Goal: Task Accomplishment & Management: Complete application form

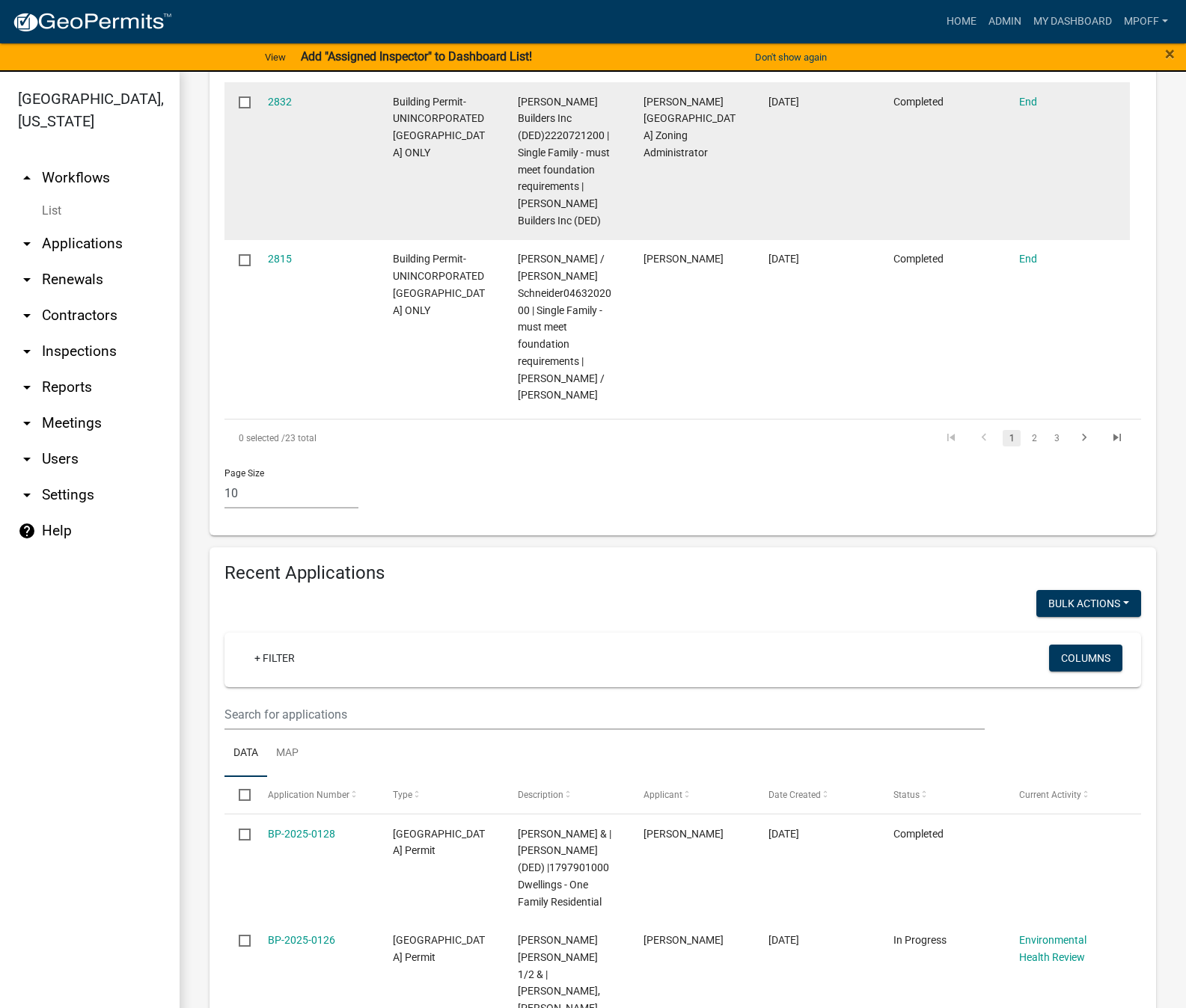
scroll to position [1321, 0]
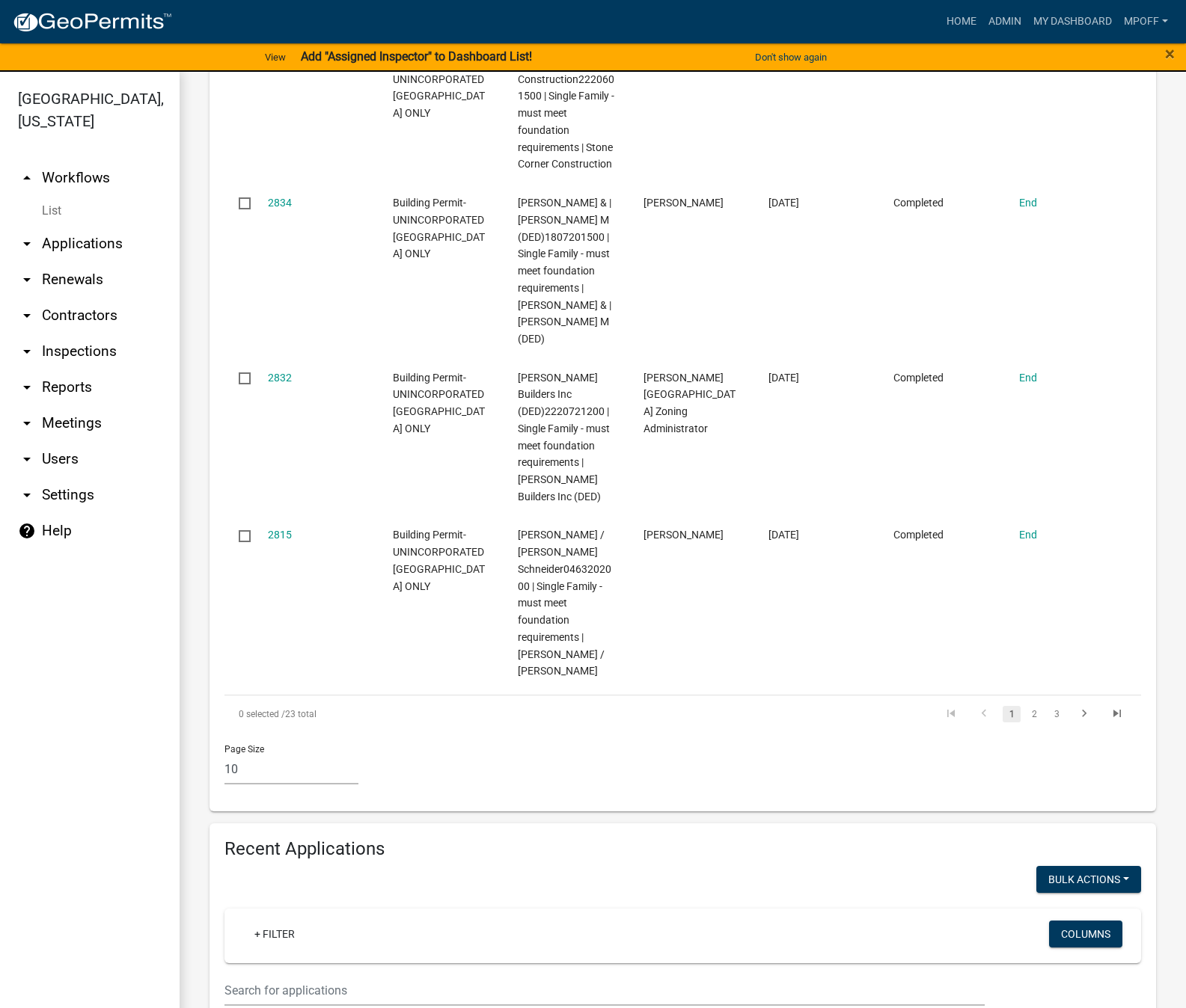
click at [46, 196] on link "List" at bounding box center [90, 211] width 180 height 30
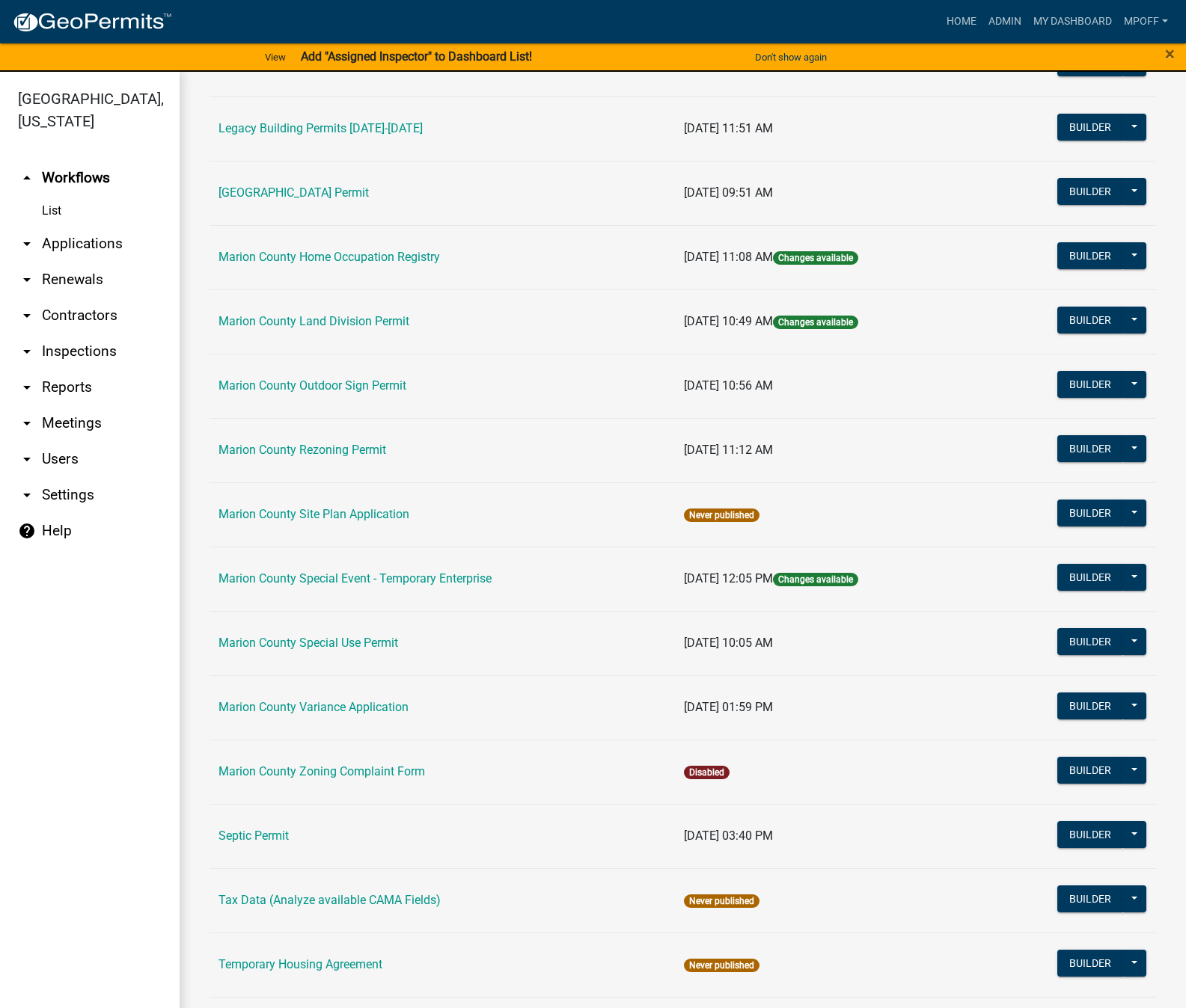
scroll to position [598, 0]
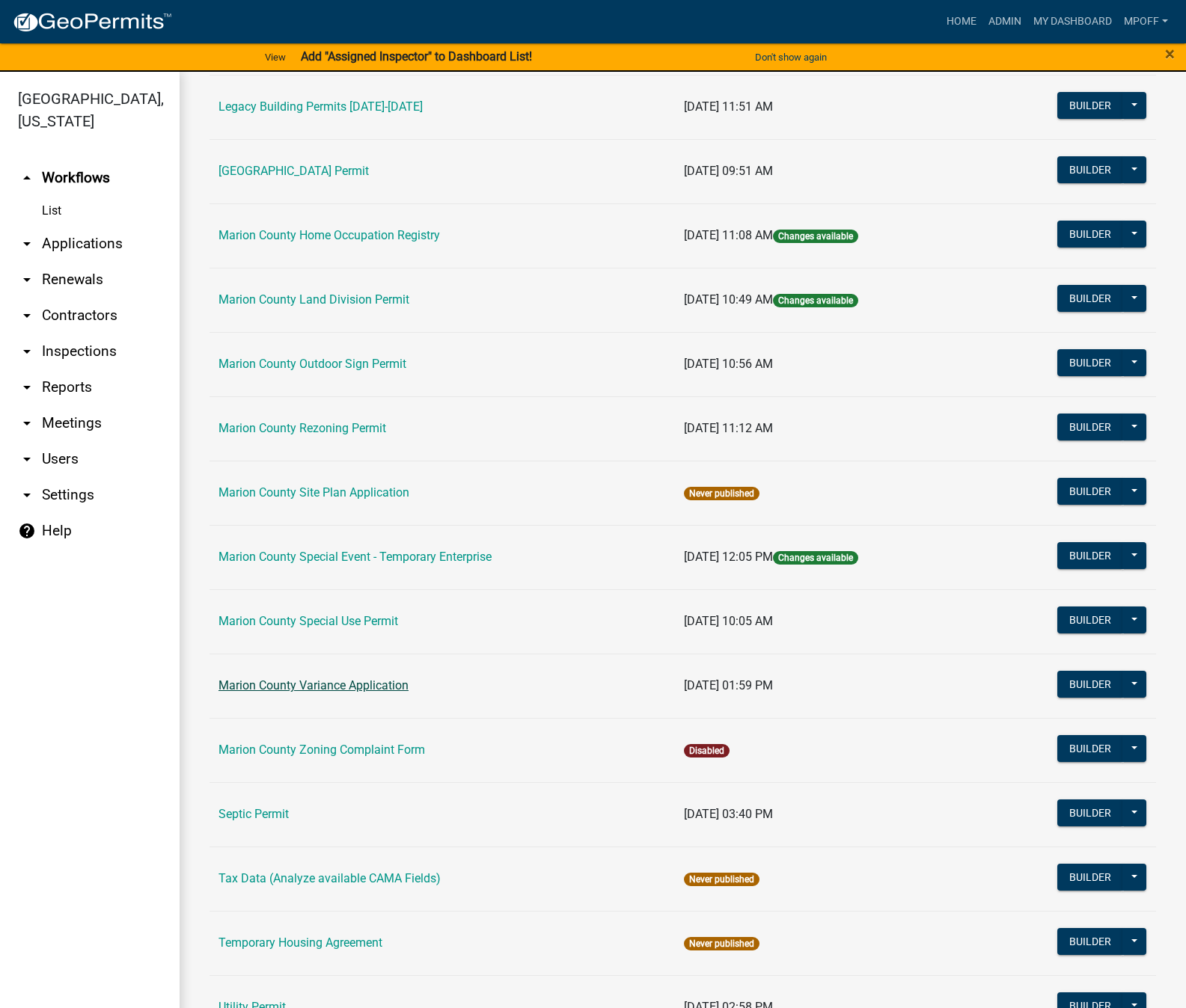
click at [343, 682] on link "Marion County Variance Application" at bounding box center [313, 685] width 190 height 14
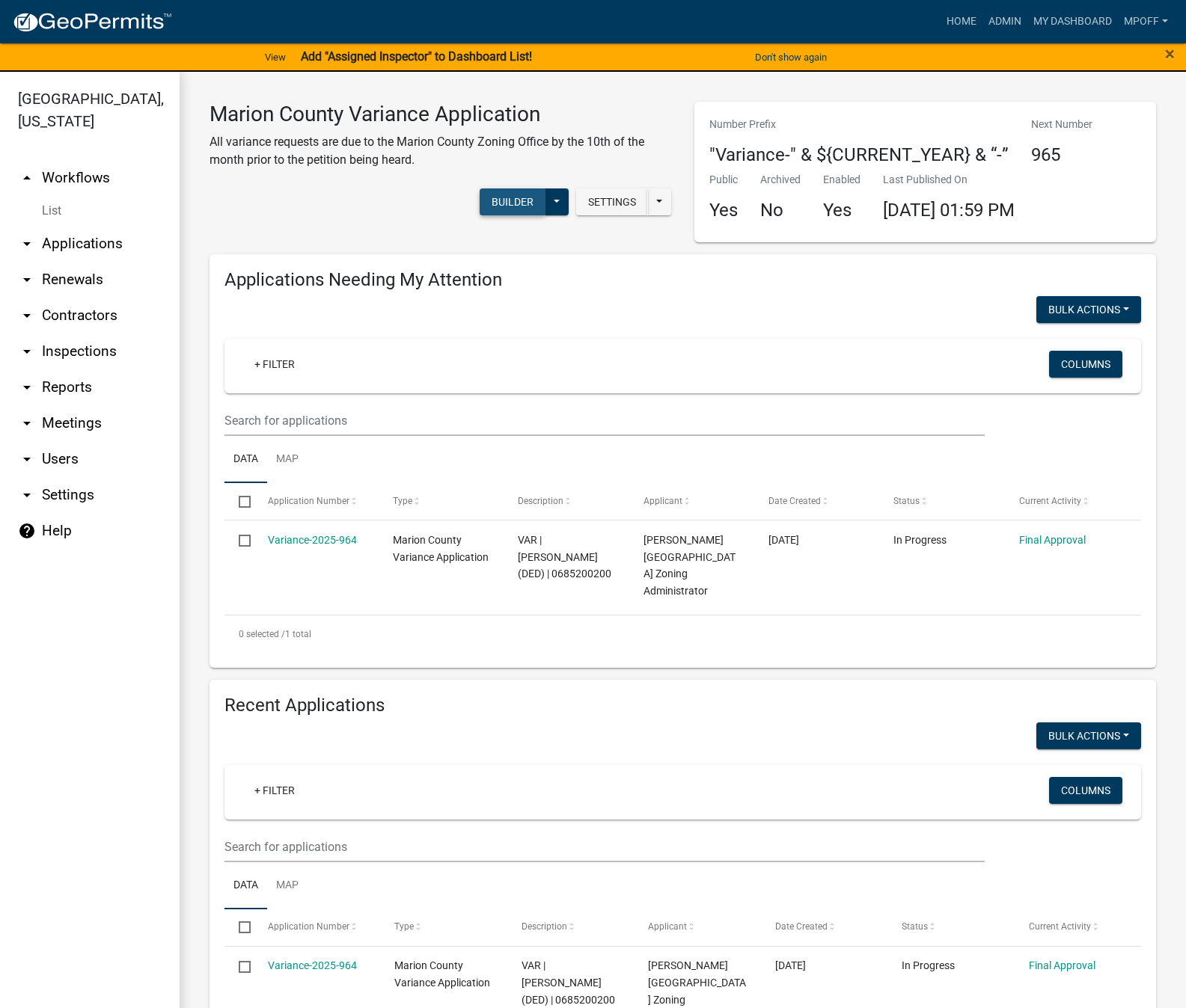
click at [518, 202] on button "Builder" at bounding box center [513, 201] width 66 height 27
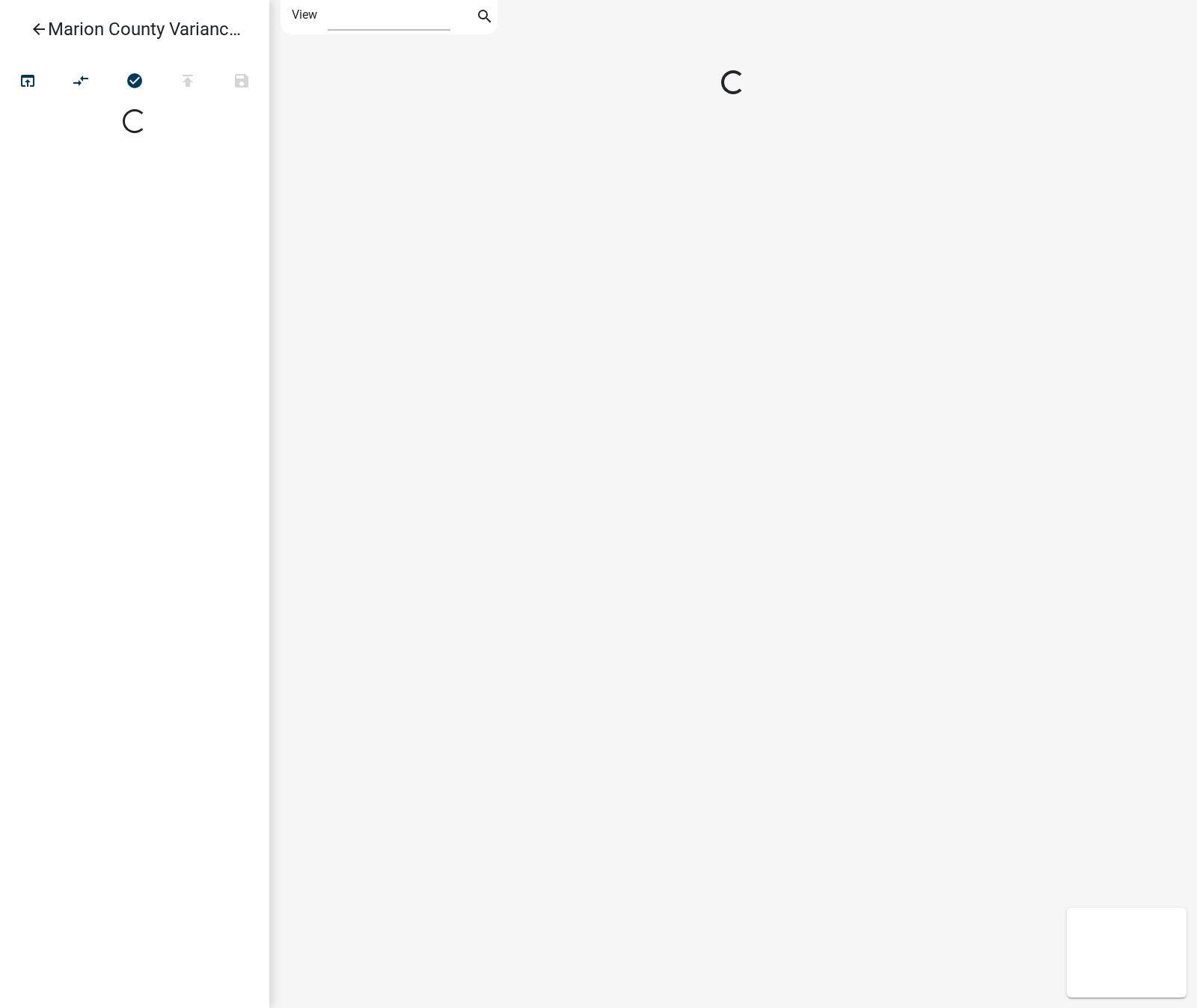
select select "1"
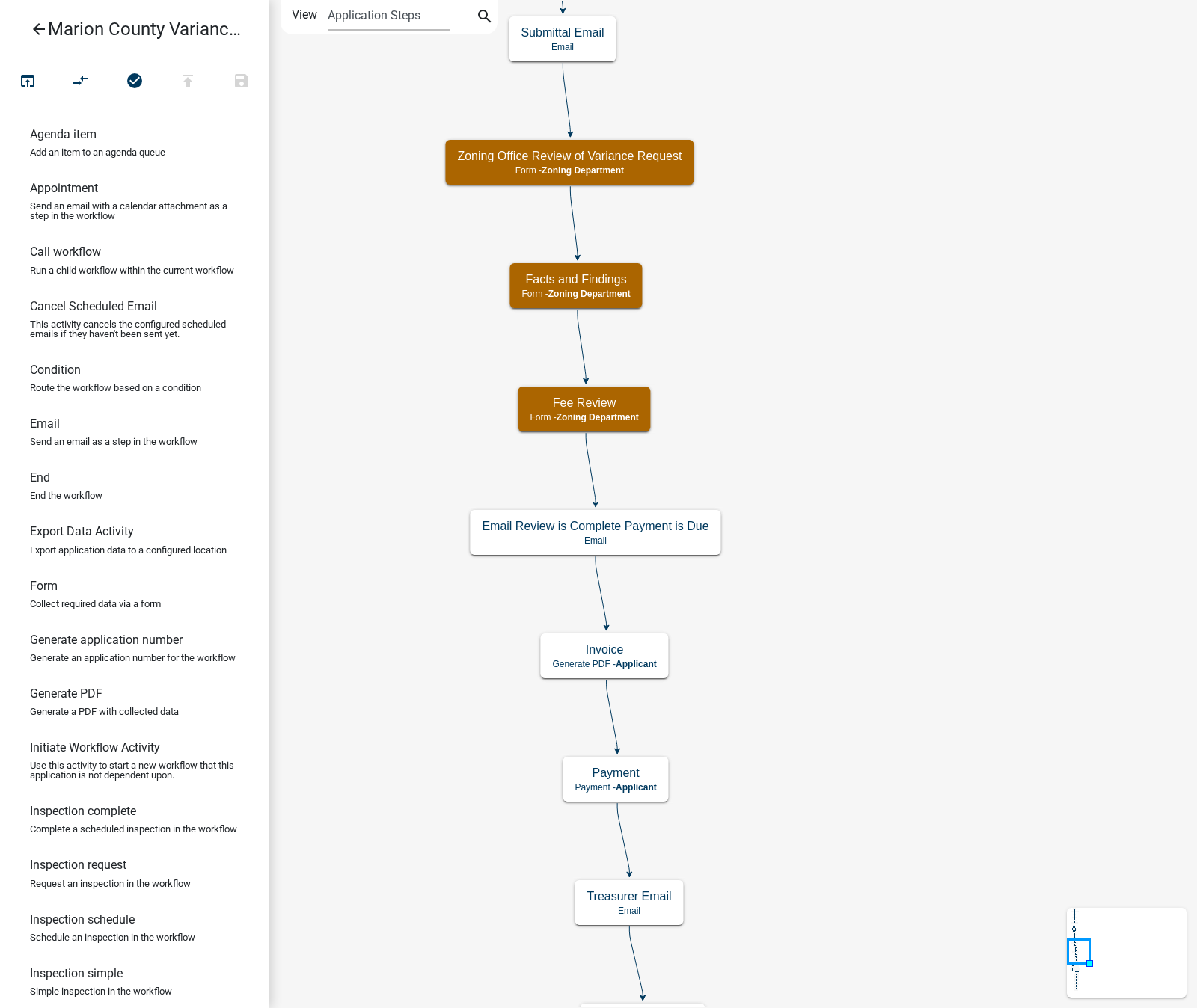
click at [1074, 936] on g at bounding box center [1074, 949] width 9 height 82
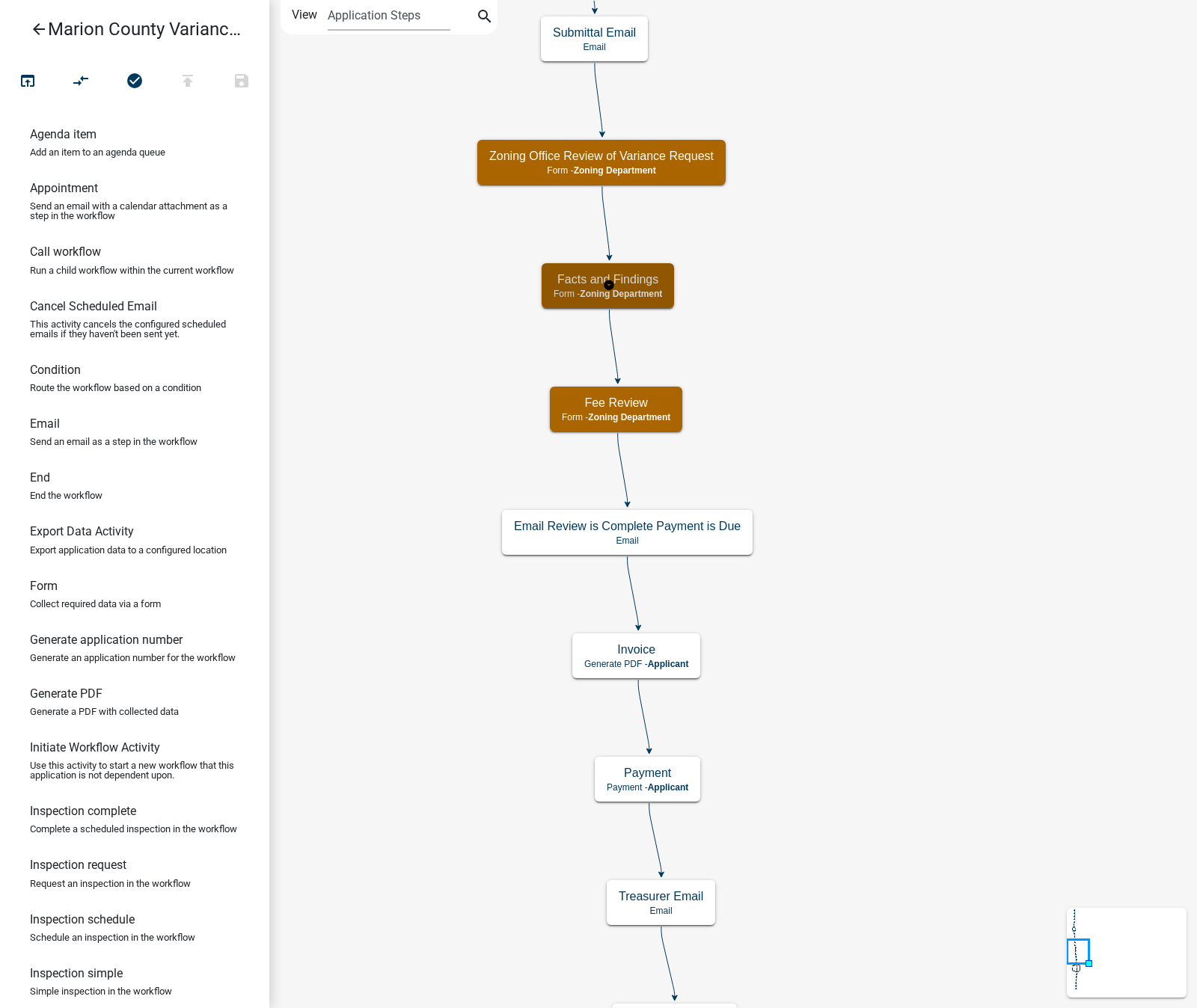
click at [589, 294] on span "Zoning Department" at bounding box center [621, 294] width 82 height 10
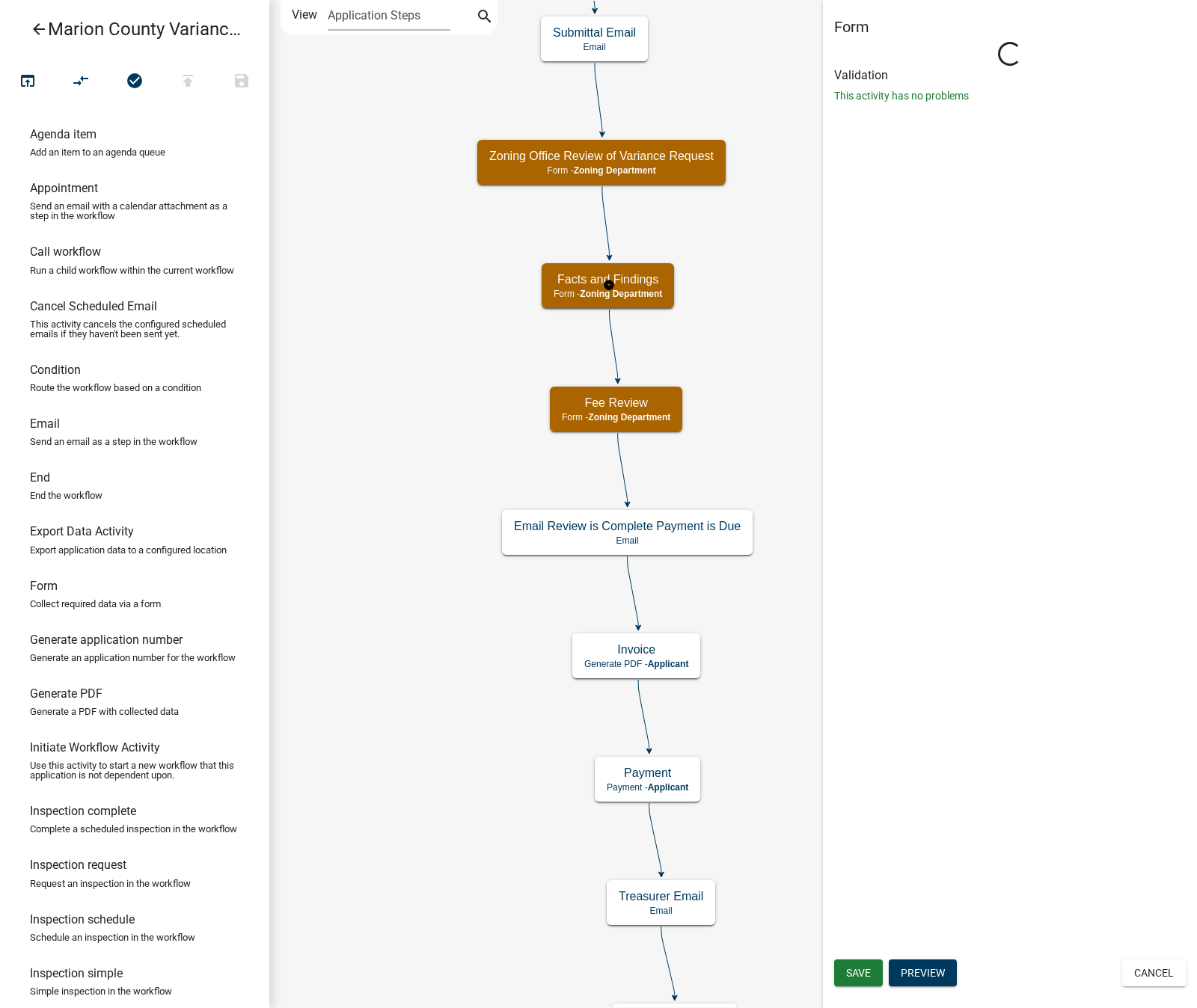
select select "5604C69C-4A5F-46E8-9FE5-0738FEBF77B0"
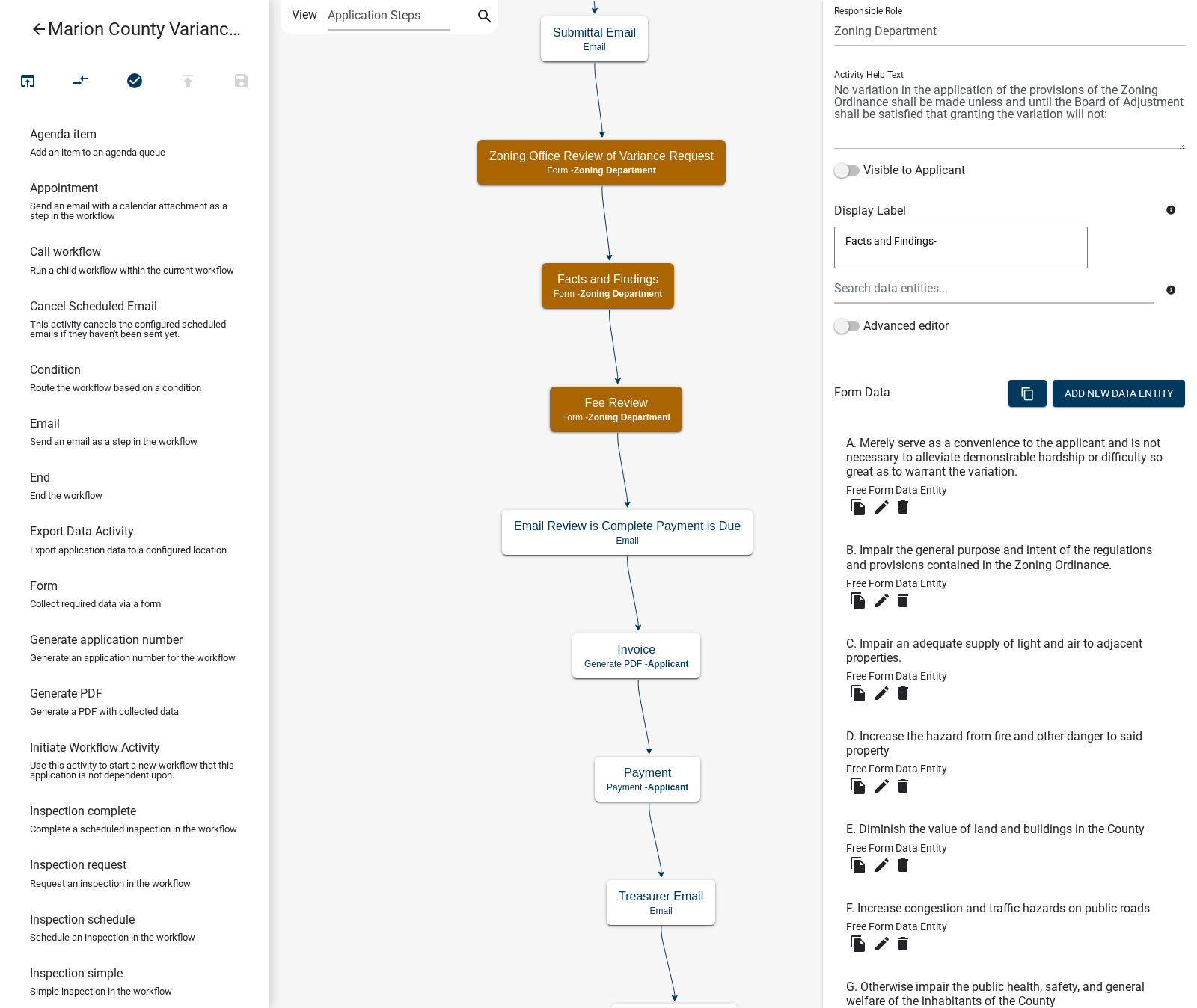
scroll to position [261, 0]
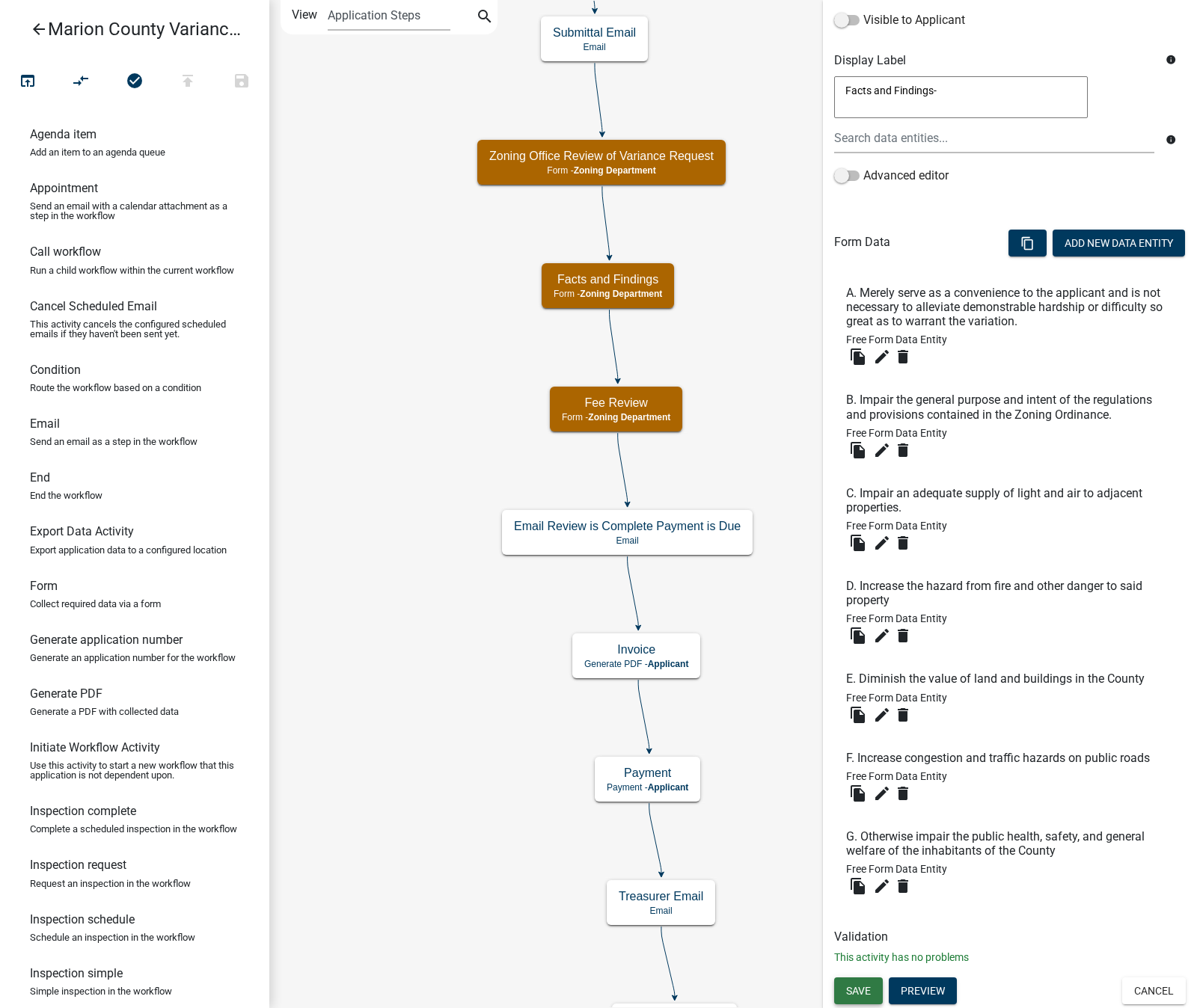
click at [850, 999] on button "Save" at bounding box center [858, 991] width 48 height 27
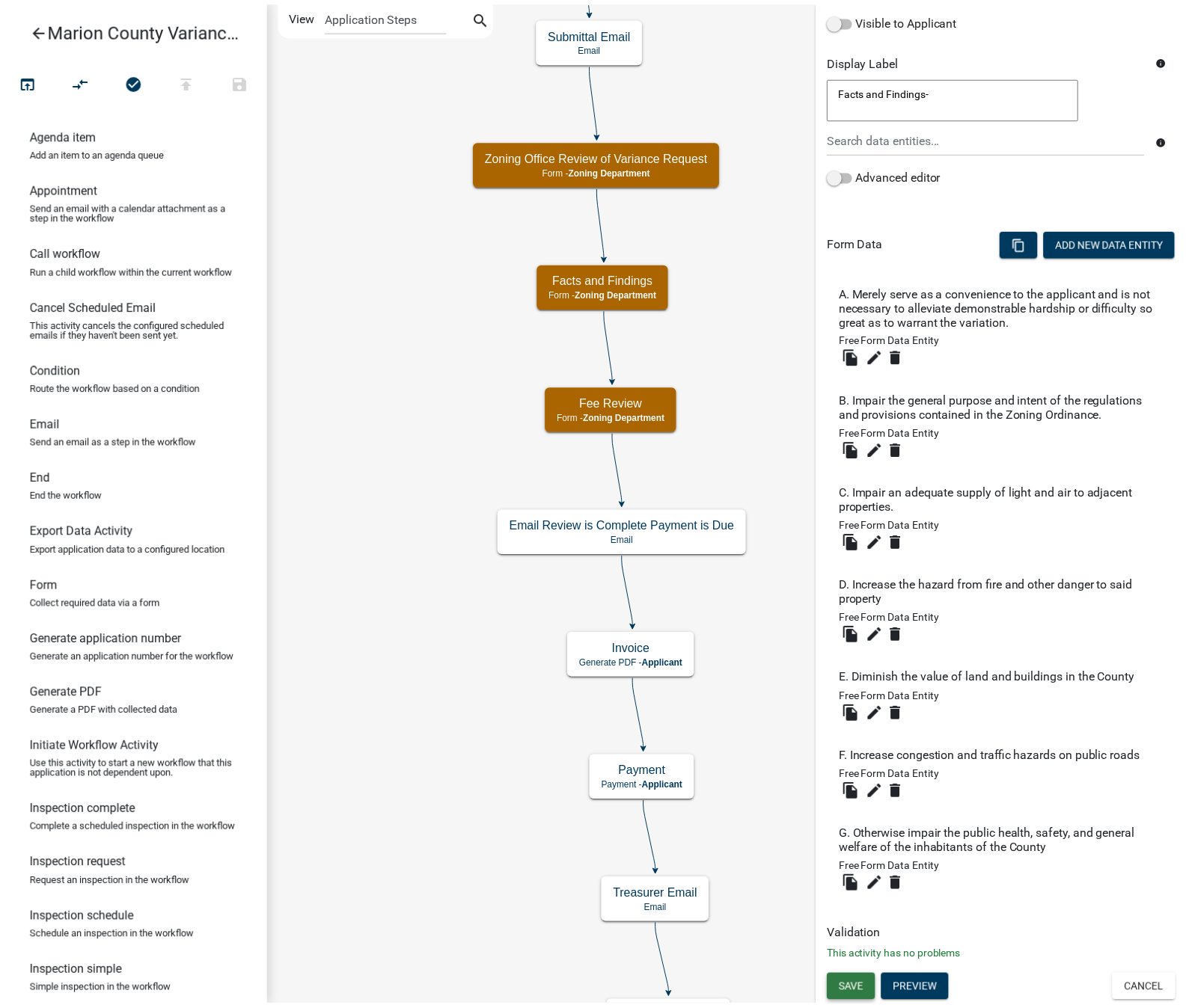
scroll to position [0, 0]
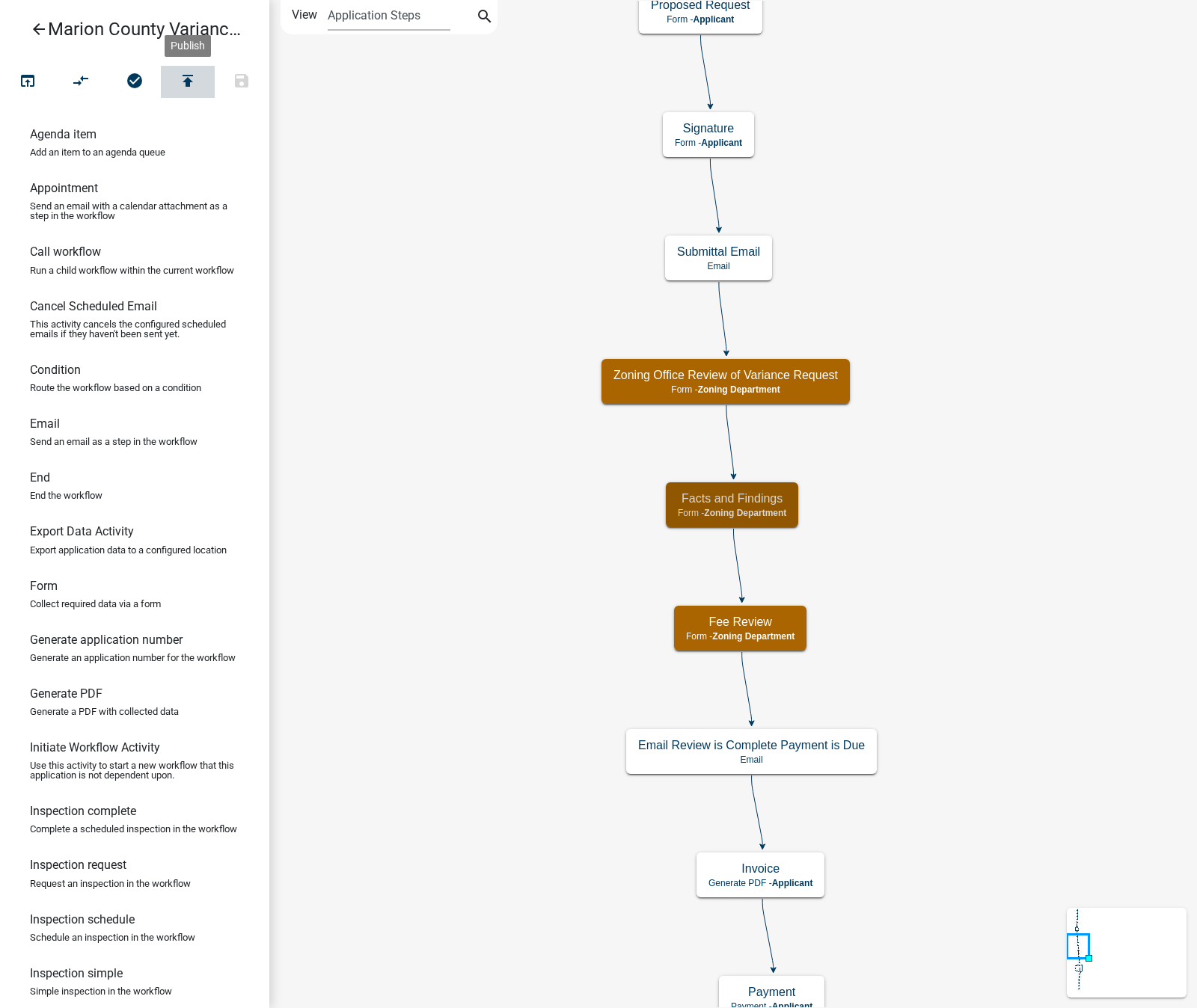
click at [190, 81] on icon "publish" at bounding box center [187, 82] width 18 height 21
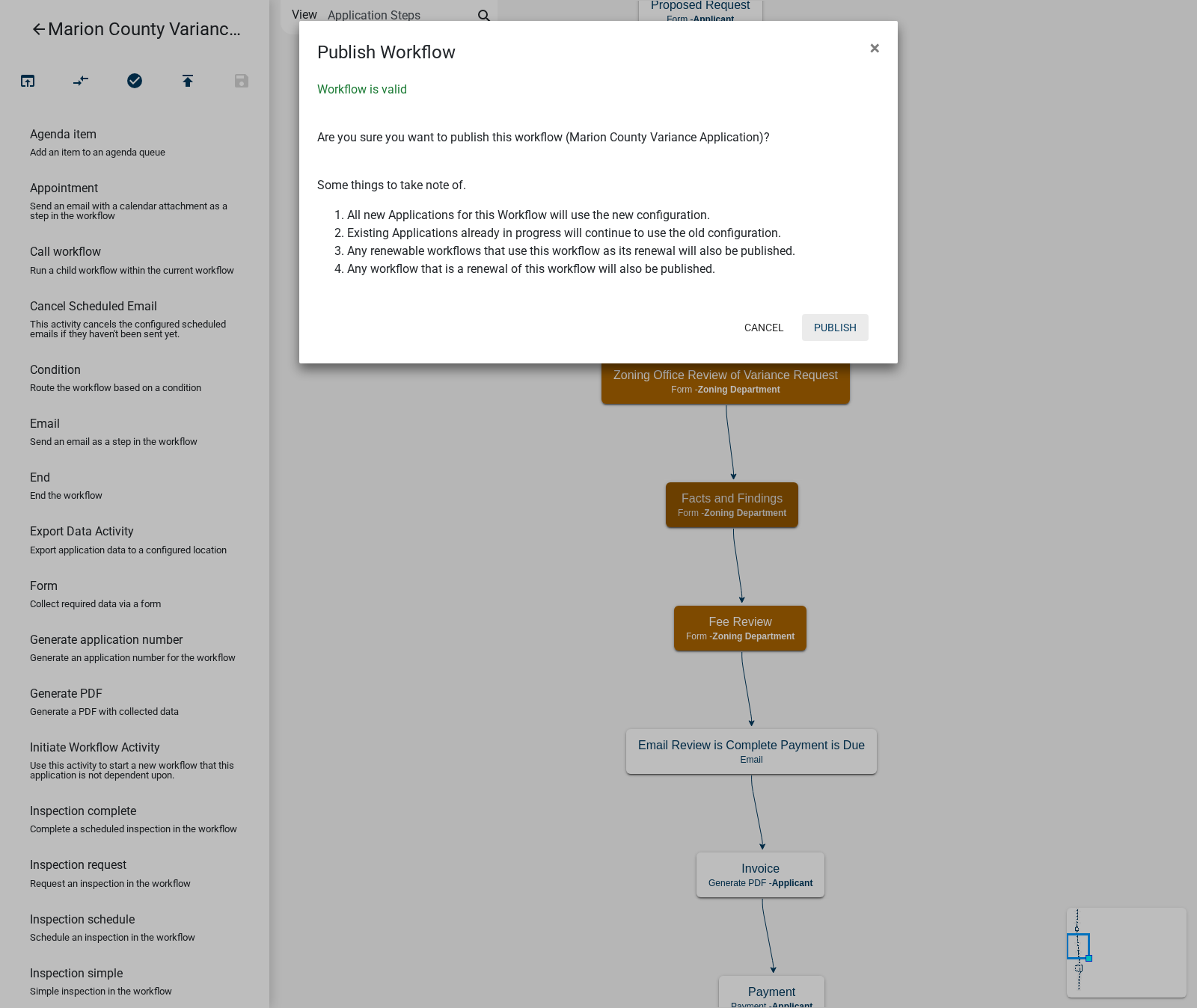
click at [835, 328] on button "Publish" at bounding box center [835, 327] width 66 height 27
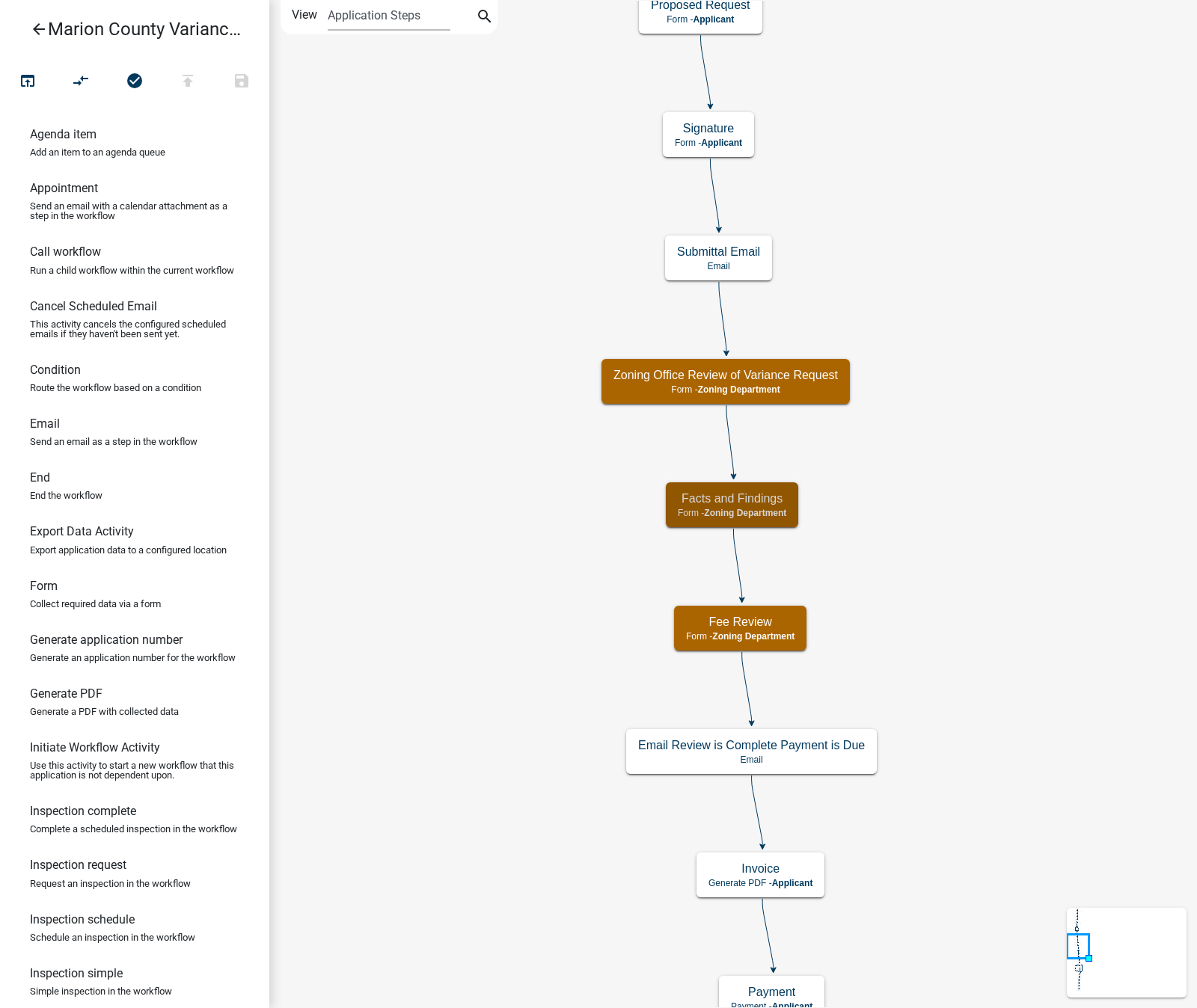
click at [42, 28] on icon "arrow_back" at bounding box center [39, 30] width 18 height 21
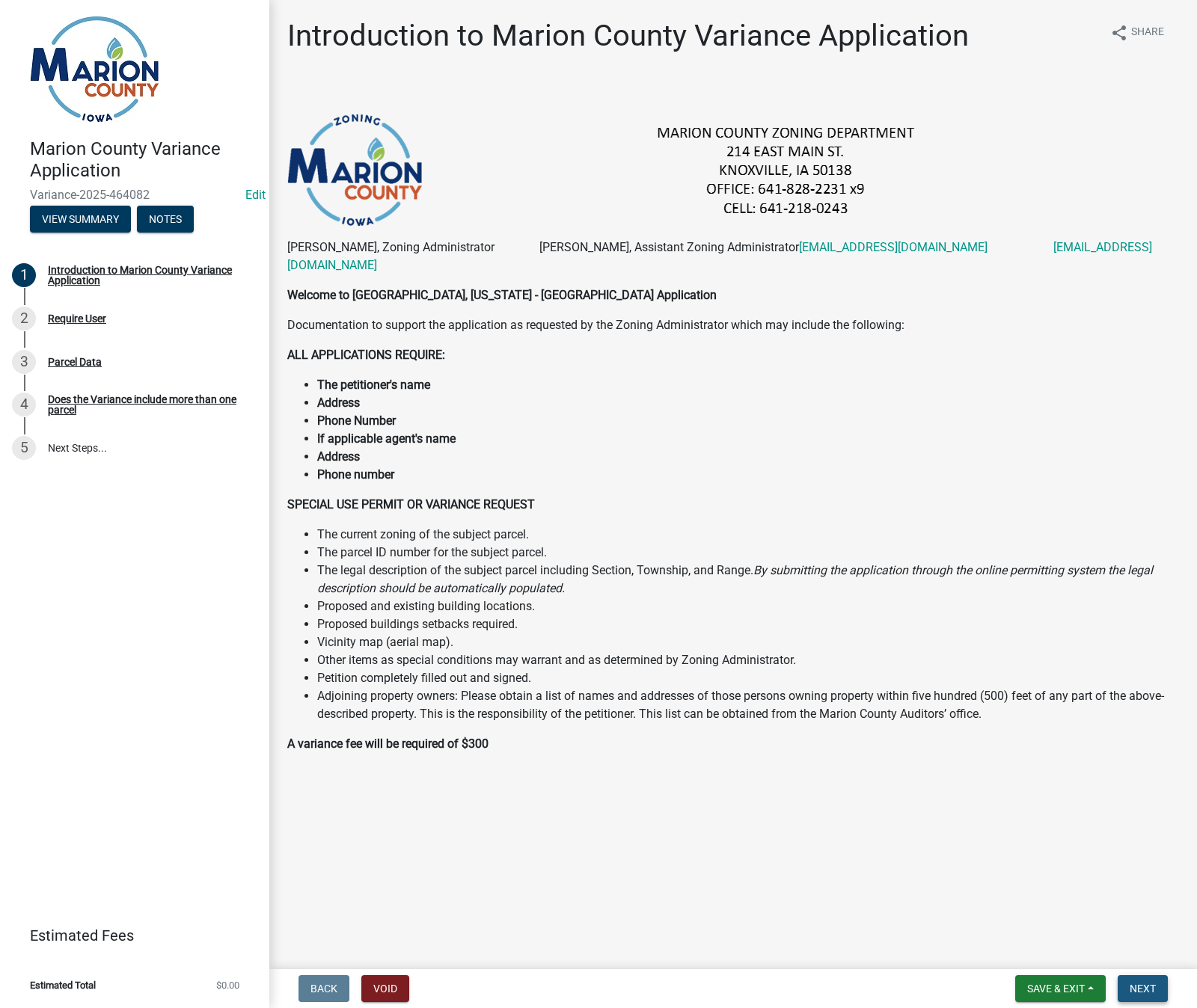
click at [1153, 992] on span "Next" at bounding box center [1143, 989] width 26 height 12
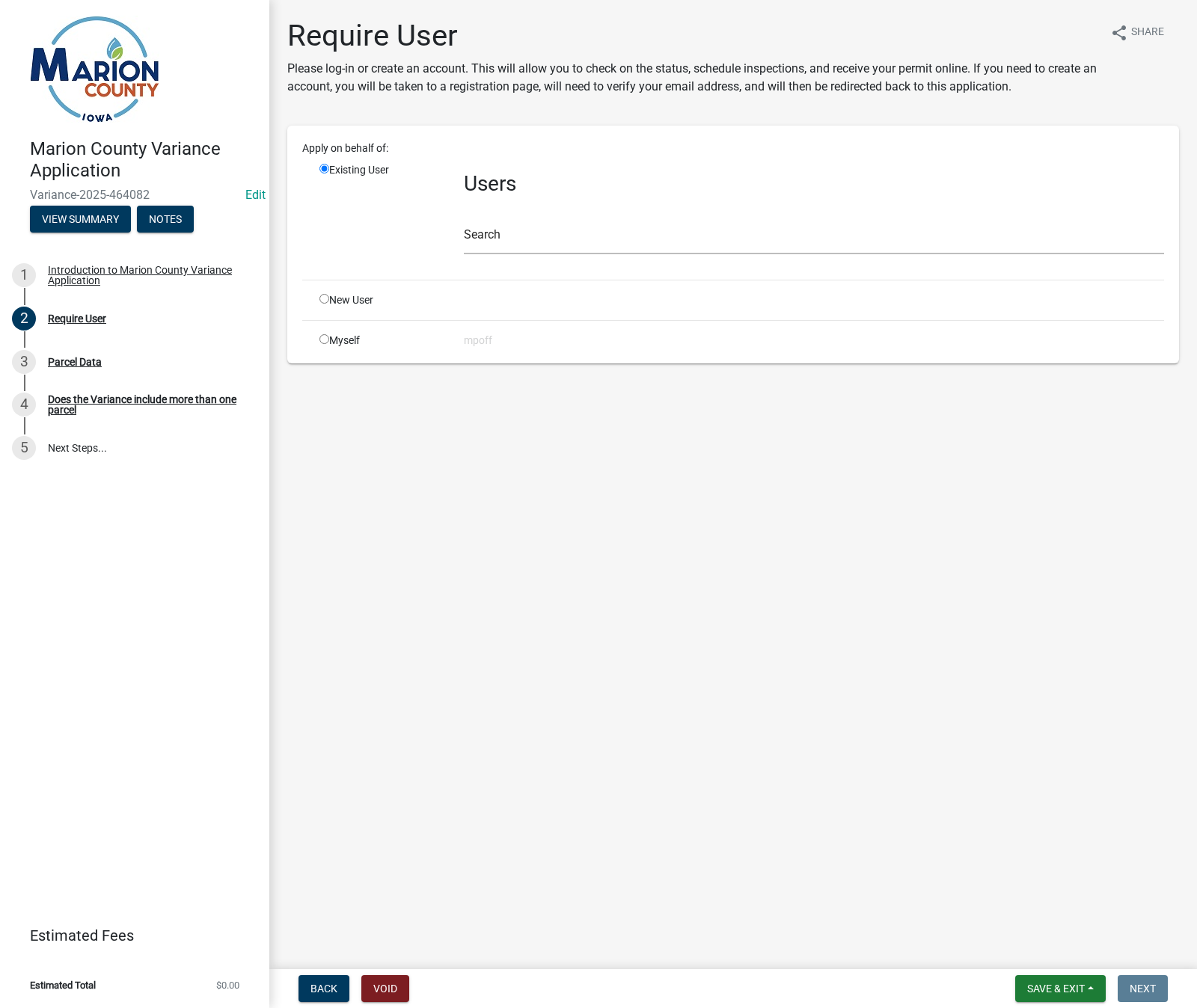
click at [337, 333] on div "Myself" at bounding box center [380, 341] width 144 height 16
click at [323, 340] on input "radio" at bounding box center [324, 338] width 9 height 9
radio input "true"
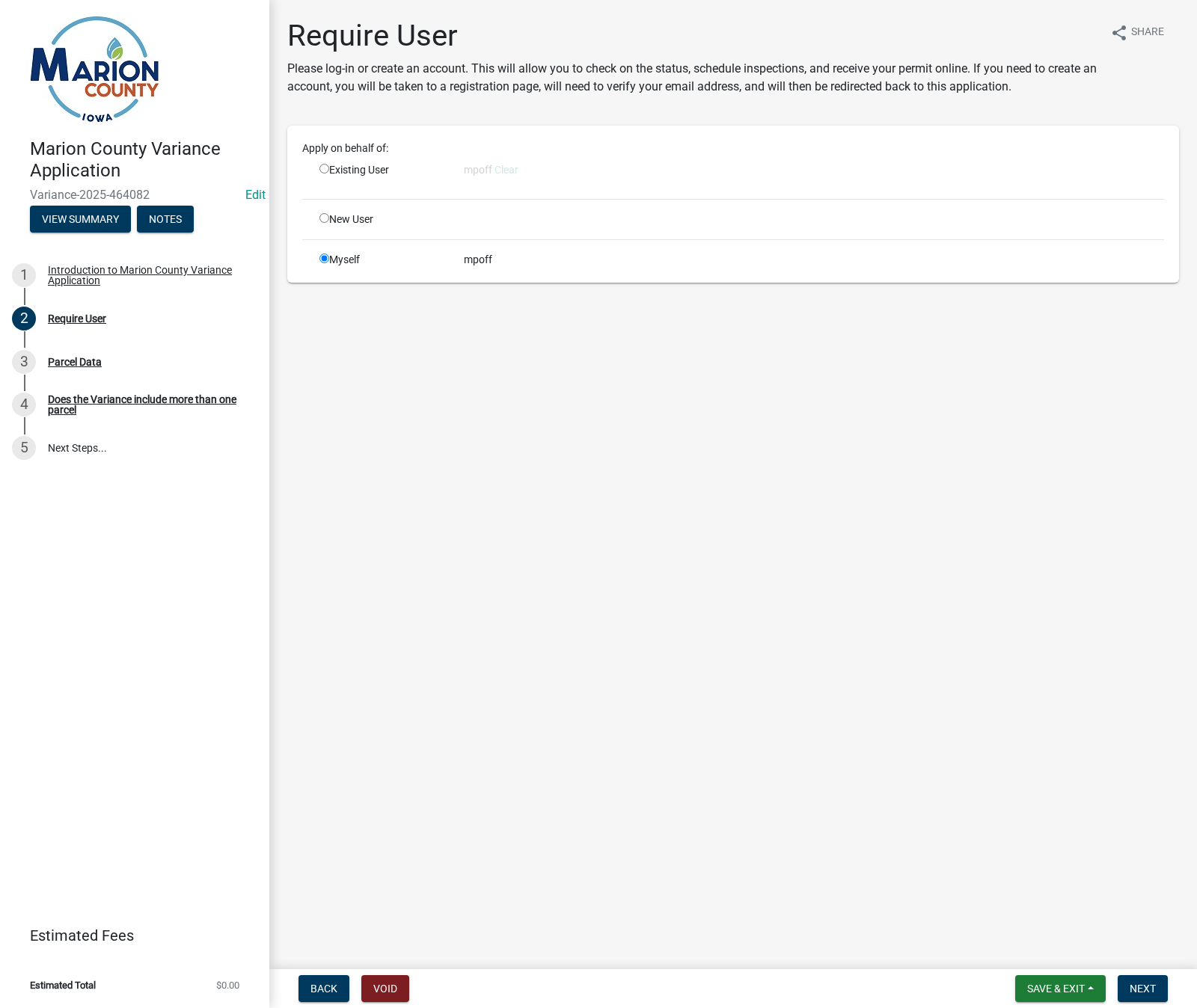
click at [326, 169] on input "radio" at bounding box center [324, 168] width 9 height 9
radio input "true"
radio input "false"
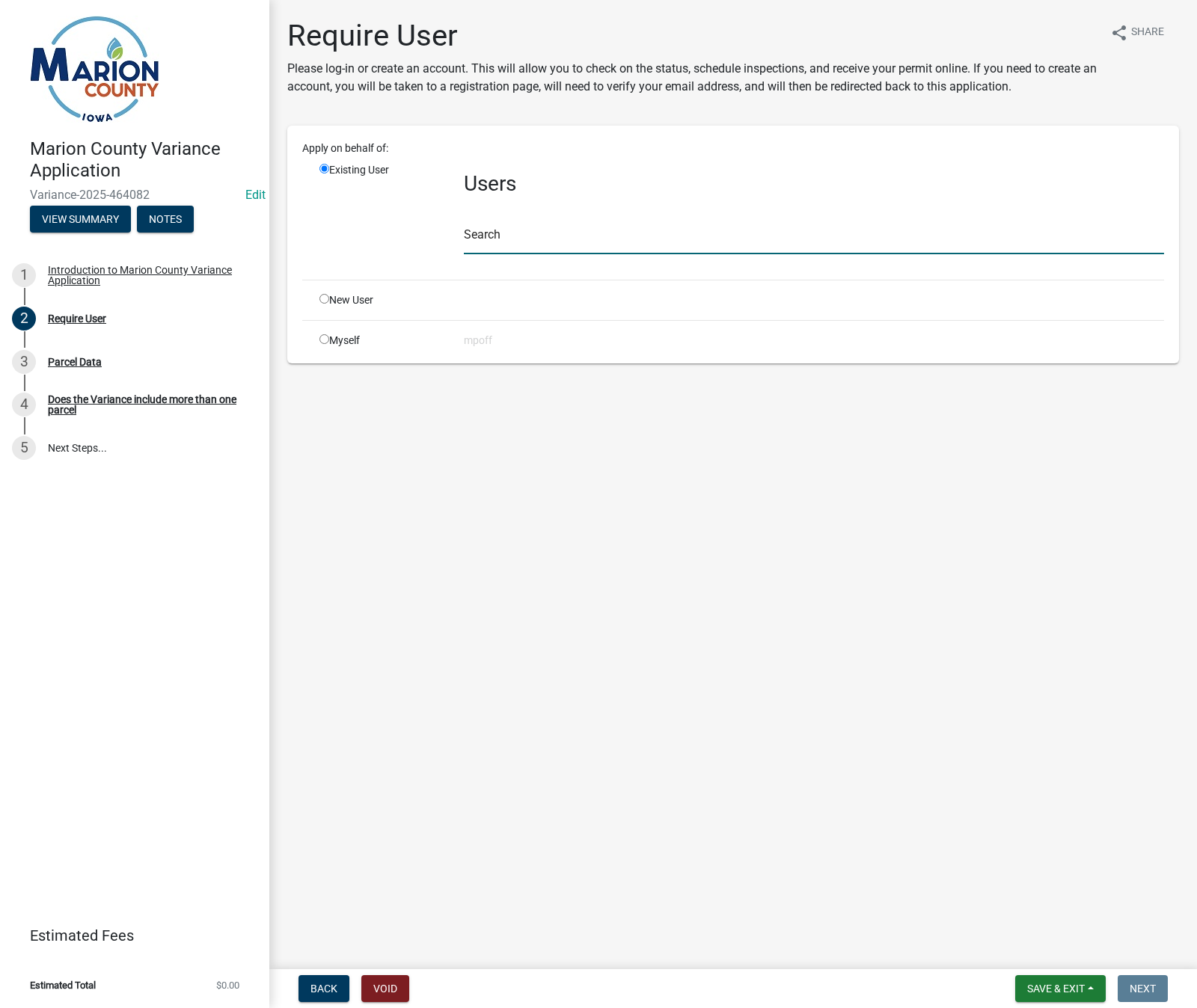
click at [491, 228] on input "text" at bounding box center [813, 239] width 700 height 31
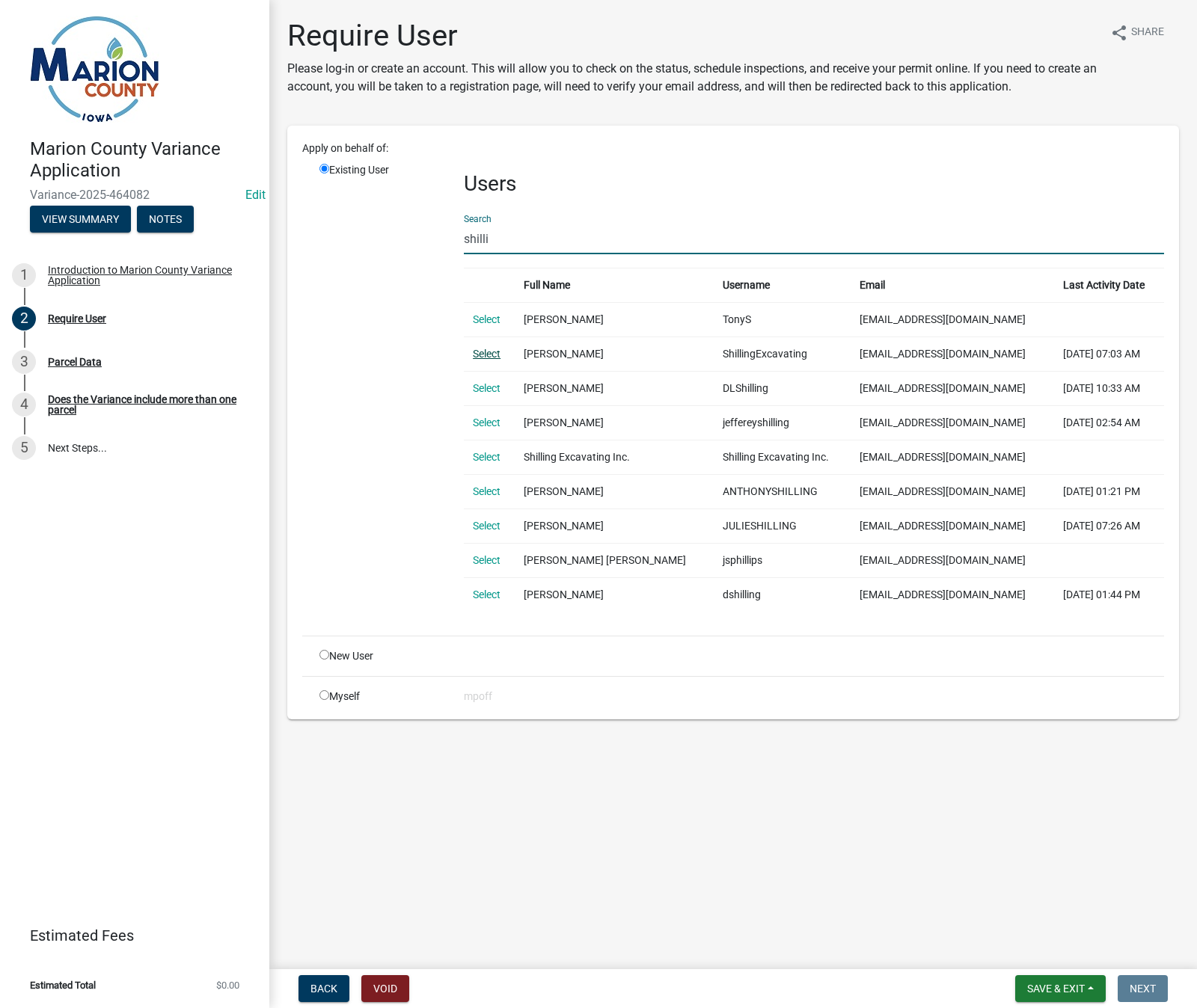
type input "shilli"
click at [495, 355] on link "Select" at bounding box center [487, 354] width 28 height 12
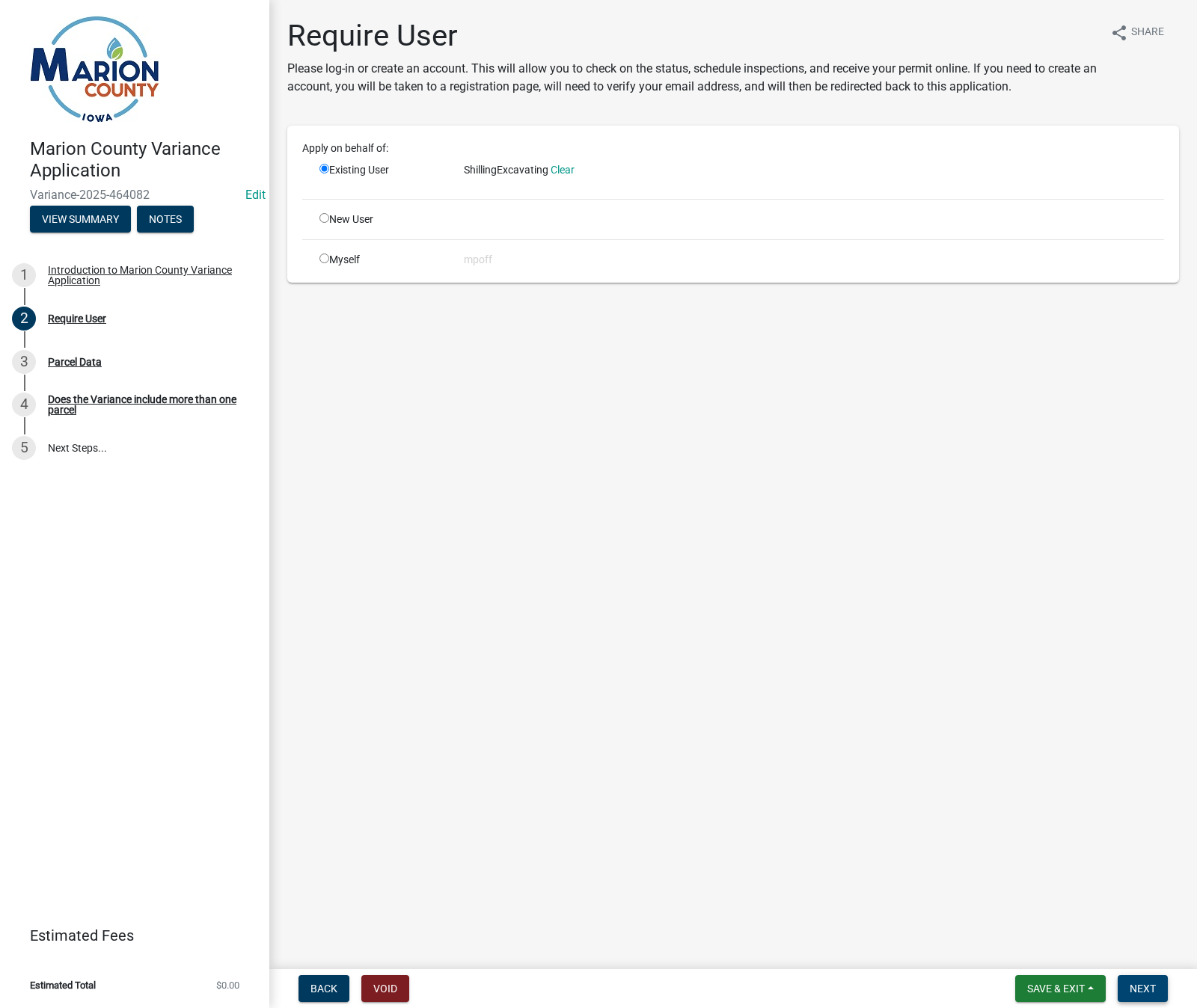
click at [1147, 988] on span "Next" at bounding box center [1143, 989] width 26 height 12
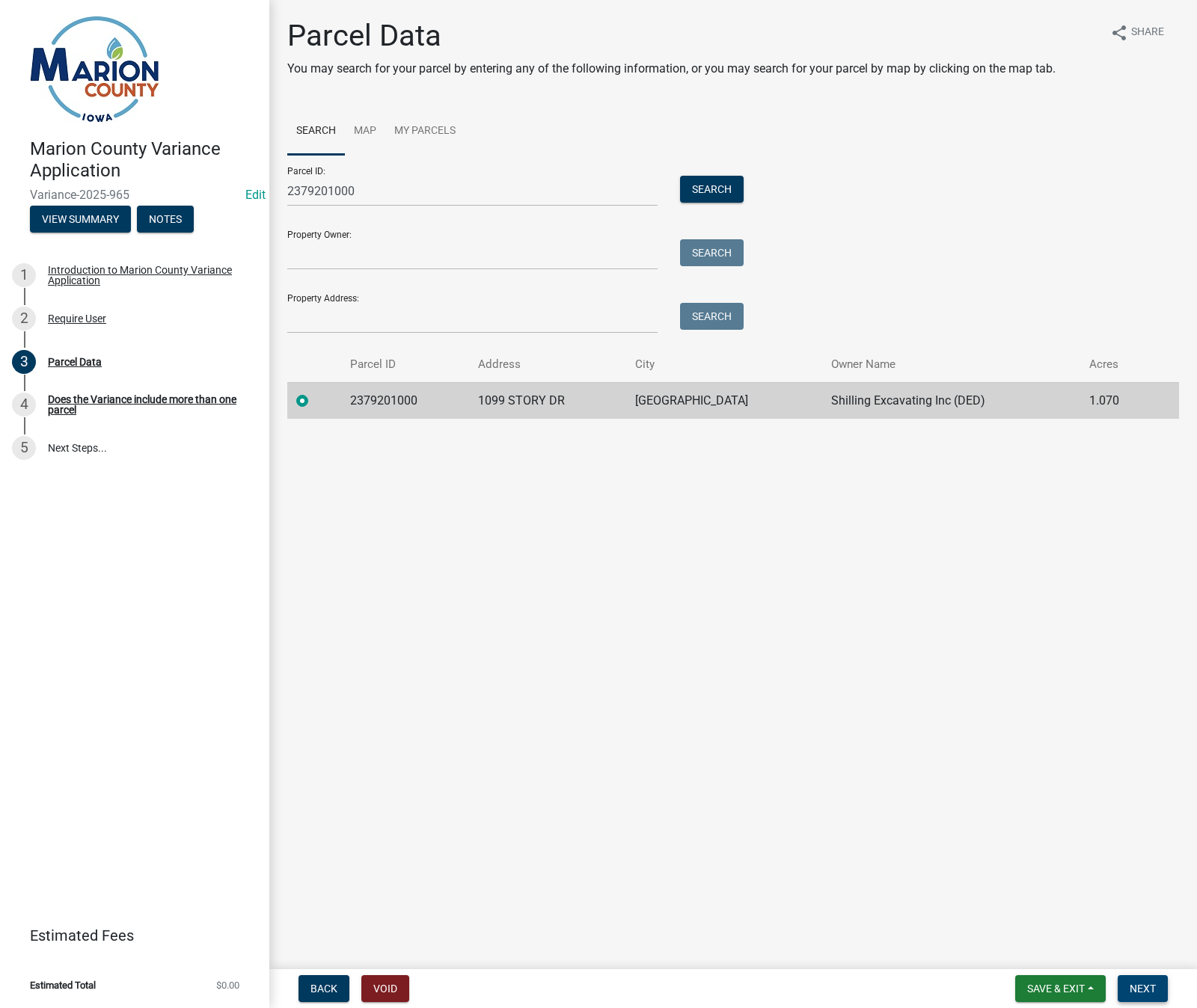
click at [1141, 988] on span "Next" at bounding box center [1143, 989] width 26 height 12
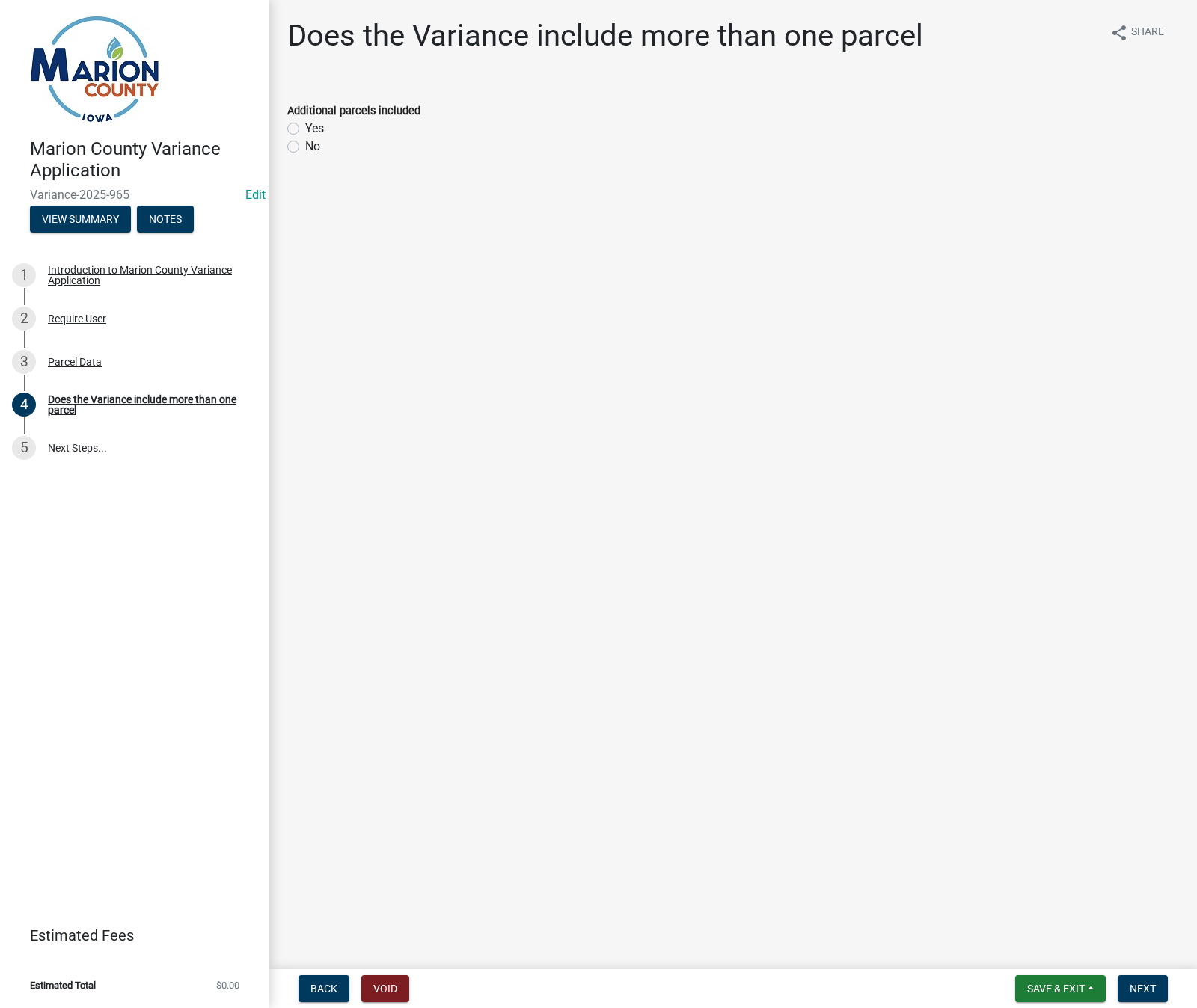
click at [306, 146] on label "No" at bounding box center [312, 146] width 15 height 18
click at [306, 146] on input "No" at bounding box center [310, 142] width 9 height 9
radio input "true"
click at [1148, 990] on span "Next" at bounding box center [1143, 989] width 26 height 12
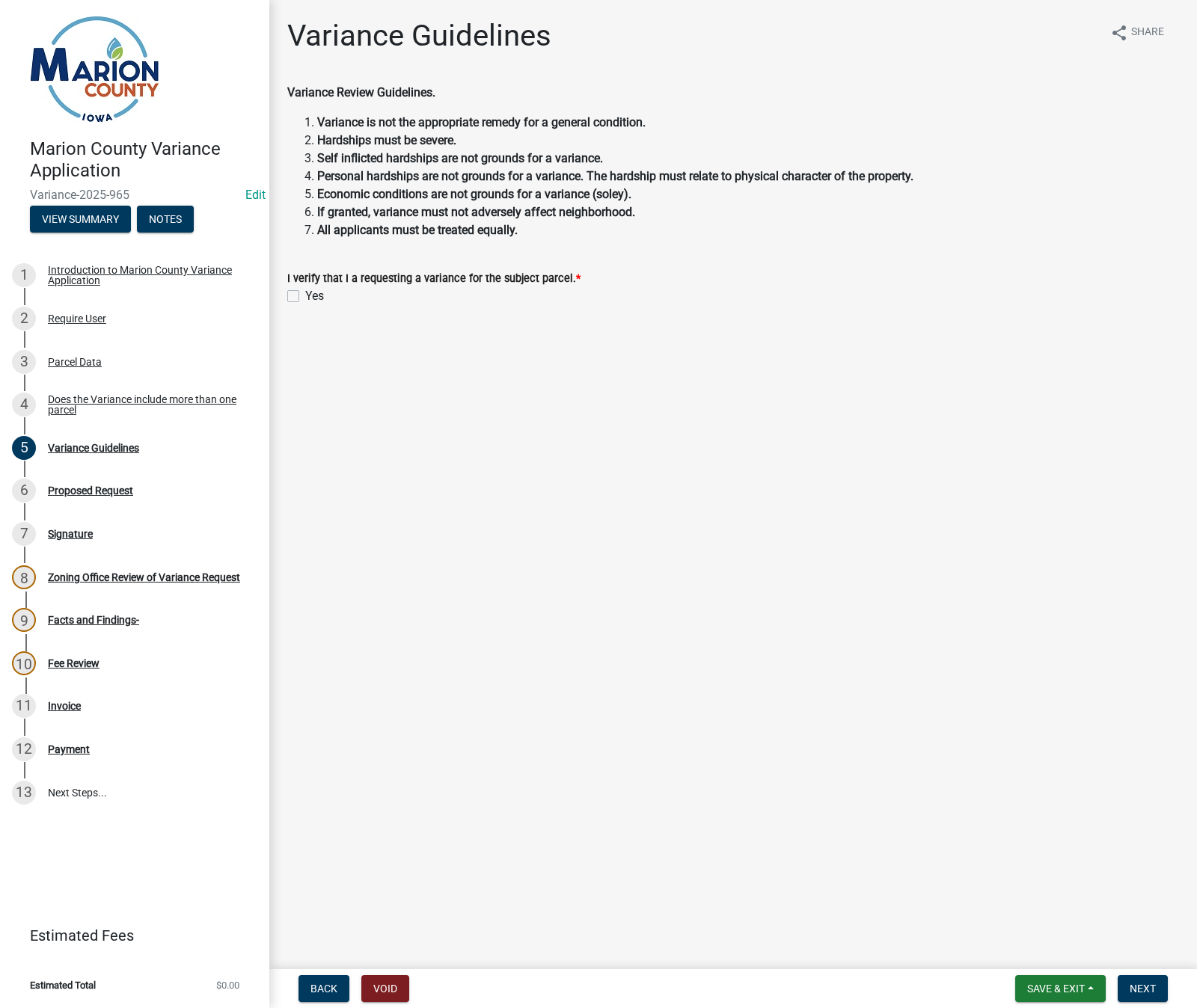
click at [306, 297] on label "Yes" at bounding box center [315, 296] width 19 height 18
click at [306, 297] on input "Yes" at bounding box center [310, 292] width 9 height 9
checkbox input "true"
click at [1132, 986] on span "Next" at bounding box center [1143, 989] width 26 height 12
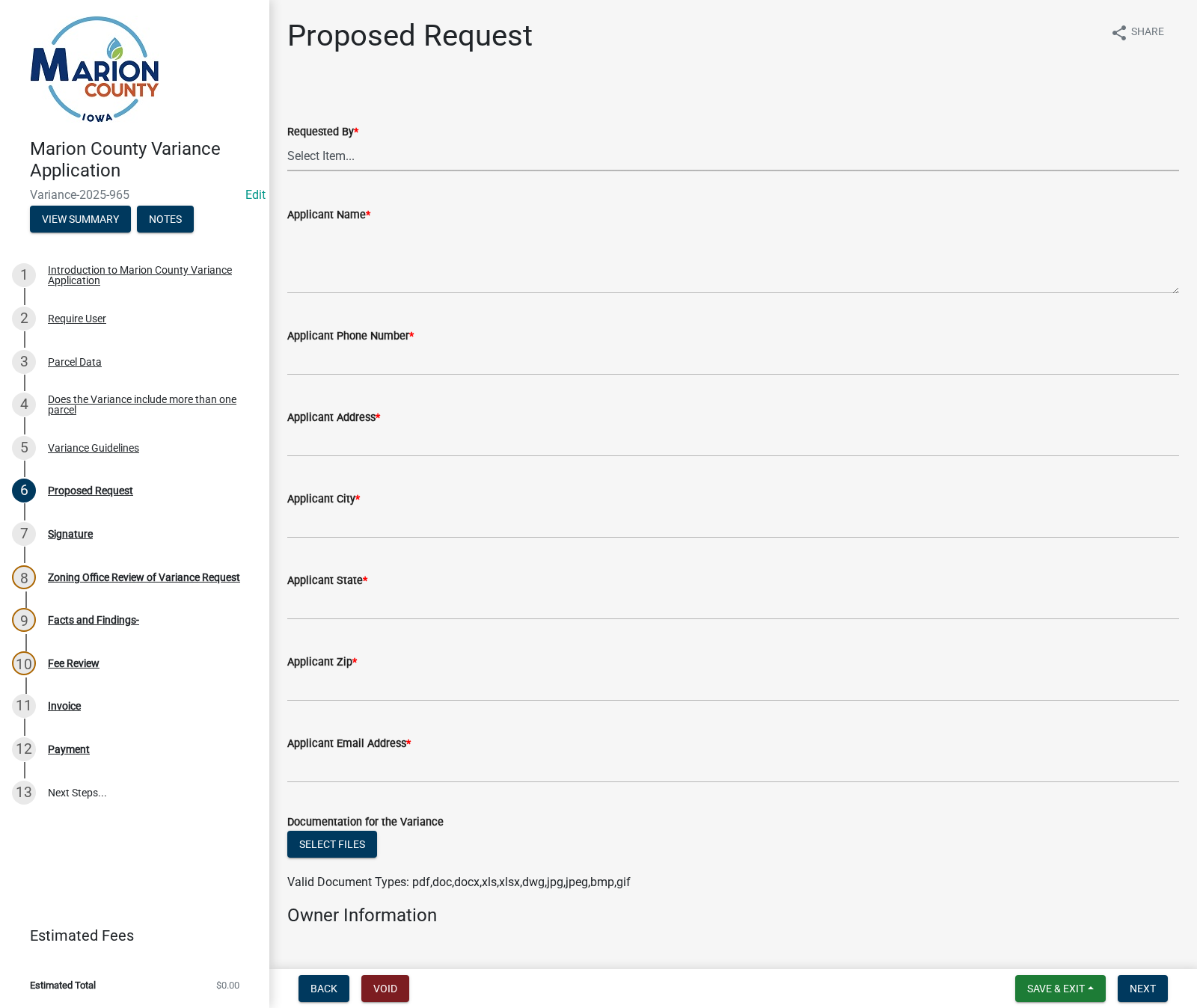
click at [294, 156] on select "Select Item... Agent Owner Prospective Buyer" at bounding box center [733, 156] width 891 height 31
click at [287, 141] on select "Select Item... Agent Owner Prospective Buyer" at bounding box center [733, 156] width 891 height 31
select select "cba2883f-1445-4d12-9972-f3f2978633b9"
click at [342, 266] on textarea "Applicant Name *" at bounding box center [733, 258] width 891 height 70
type textarea "[PERSON_NAME]"
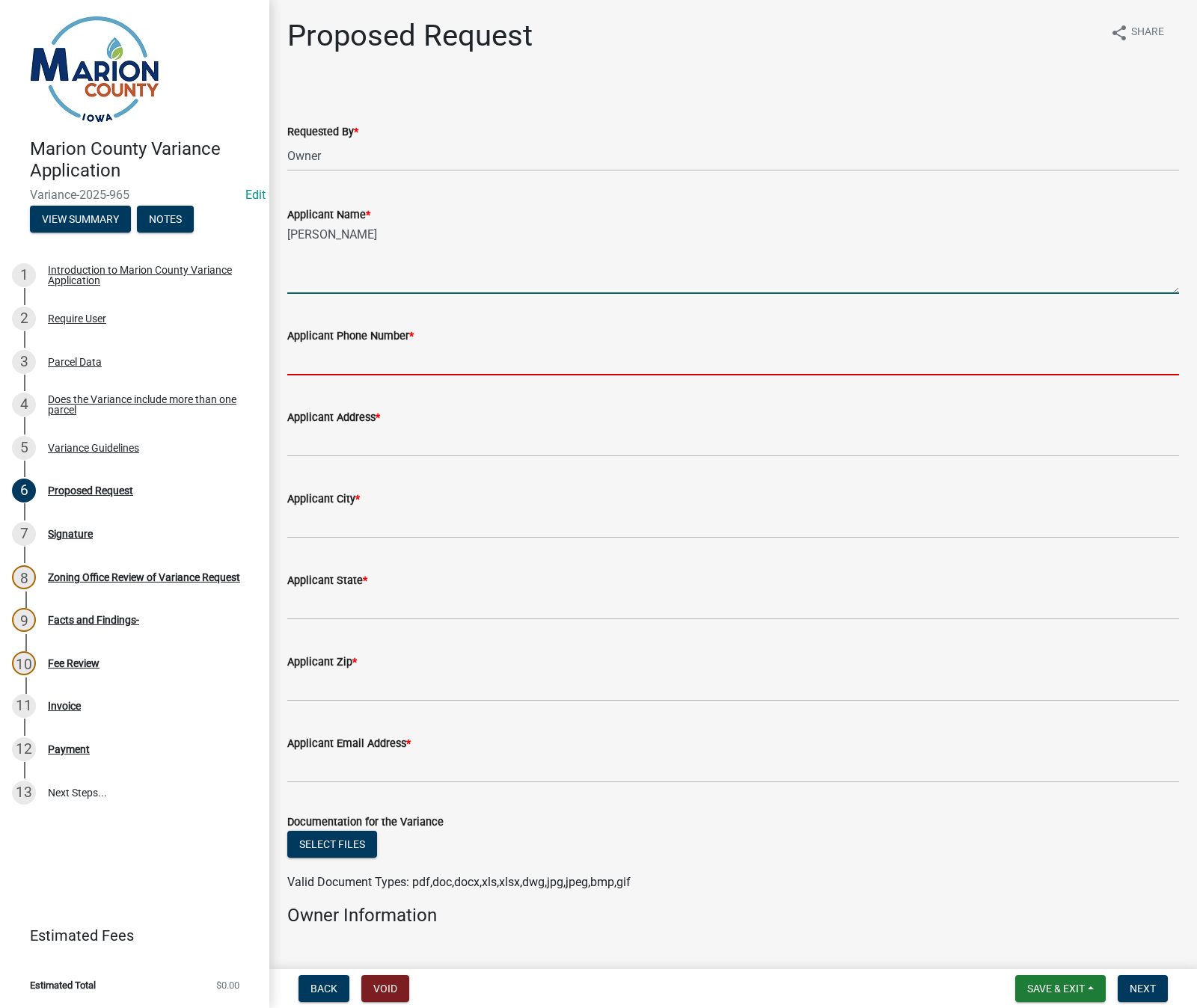
click at [389, 366] on input "Applicant Phone Number *" at bounding box center [733, 361] width 891 height 31
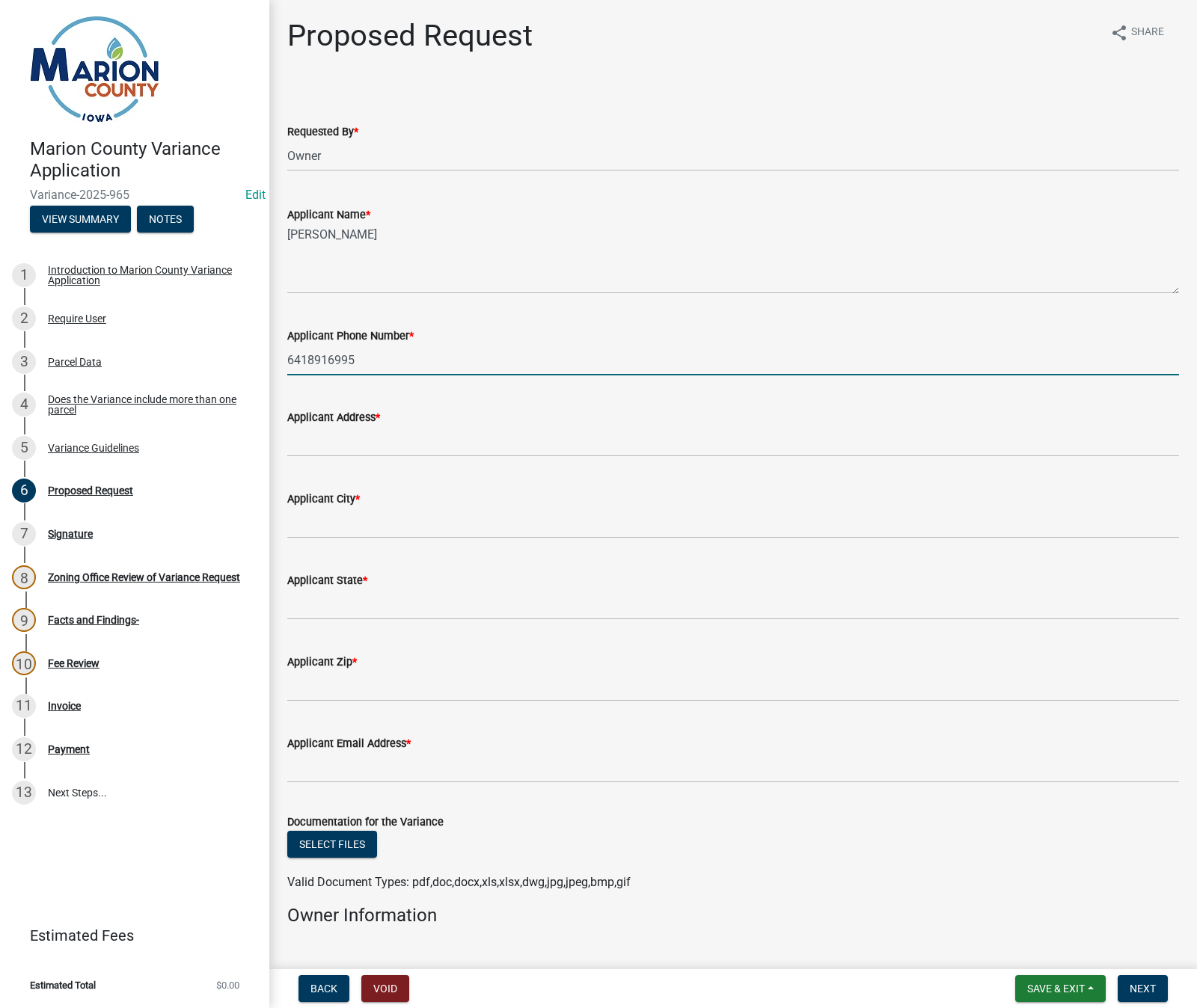
type input "6418916995"
click at [321, 435] on input "Applicant Address *" at bounding box center [733, 442] width 891 height 31
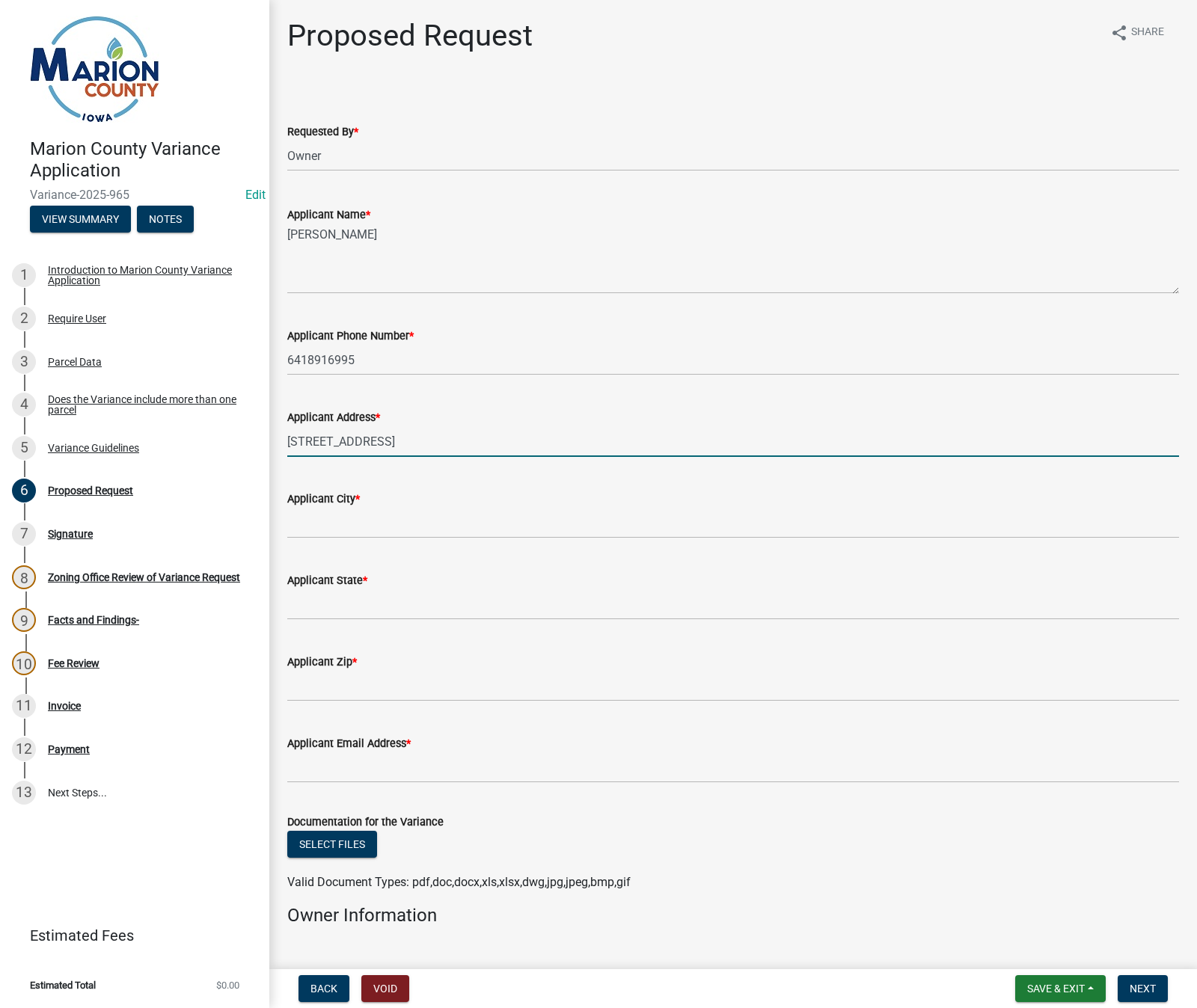
type input "[STREET_ADDRESS]"
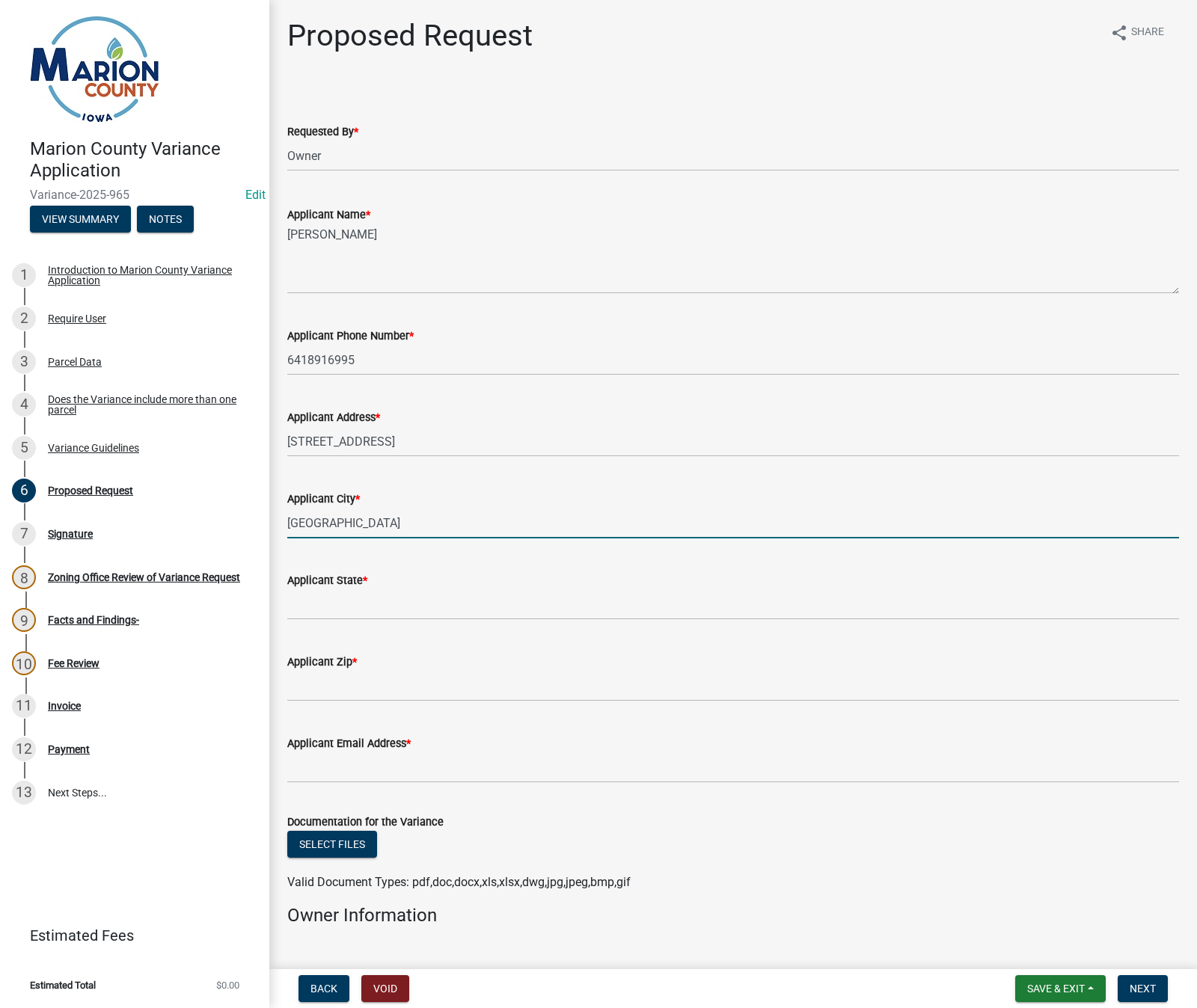
type input "[GEOGRAPHIC_DATA]"
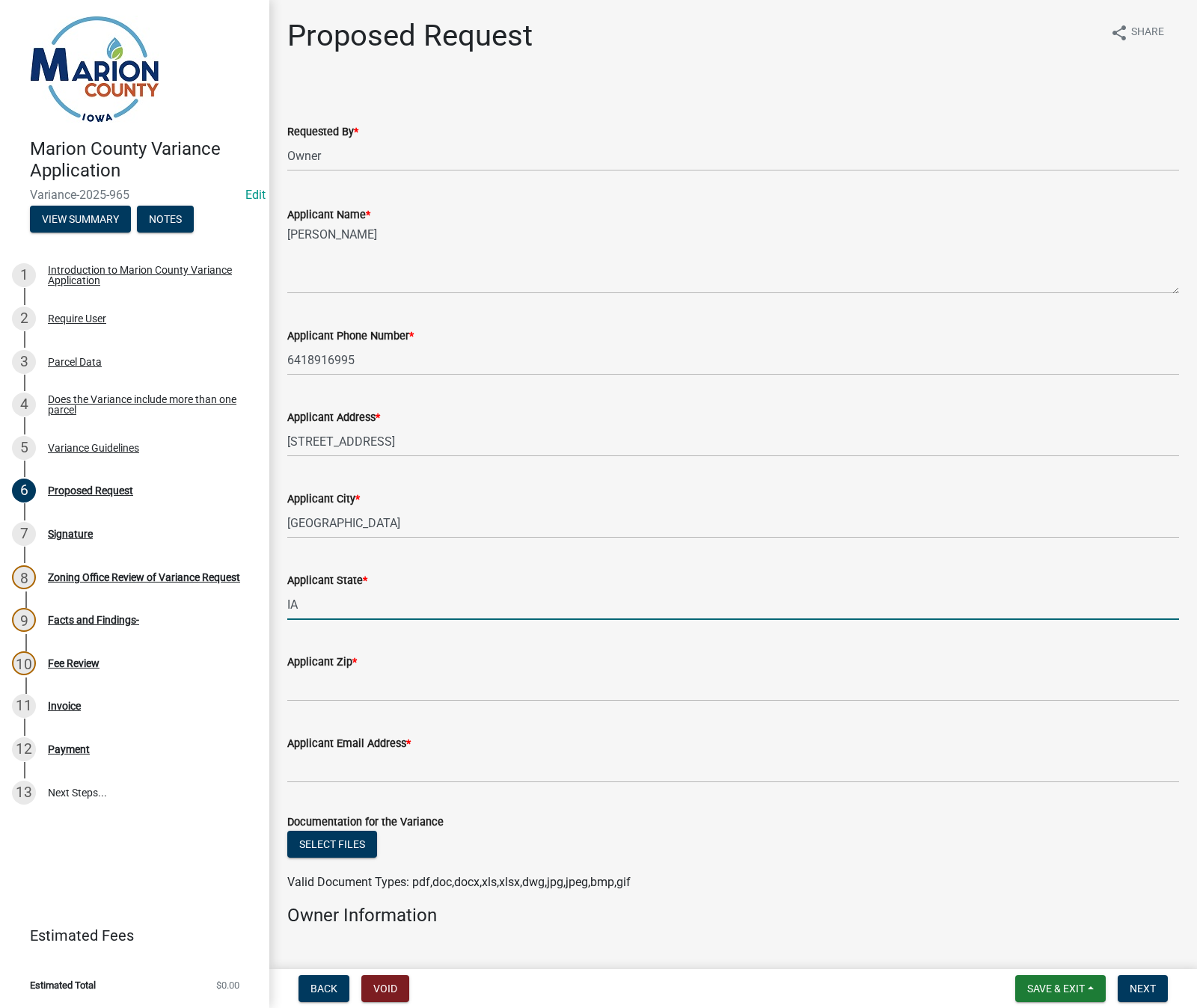
type input "IA"
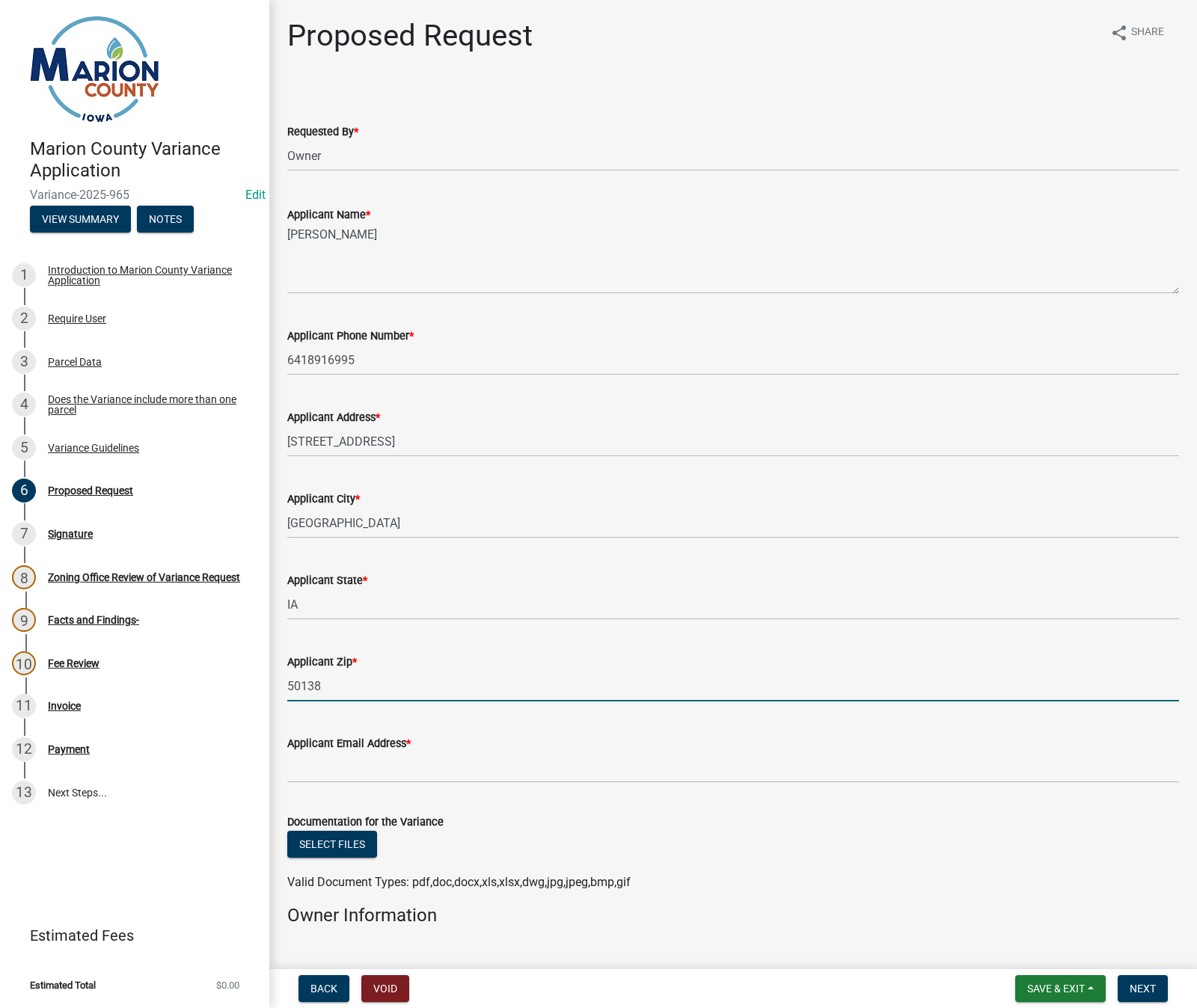
type input "50138"
click at [331, 769] on input "Applicant Email Address *" at bounding box center [733, 768] width 891 height 31
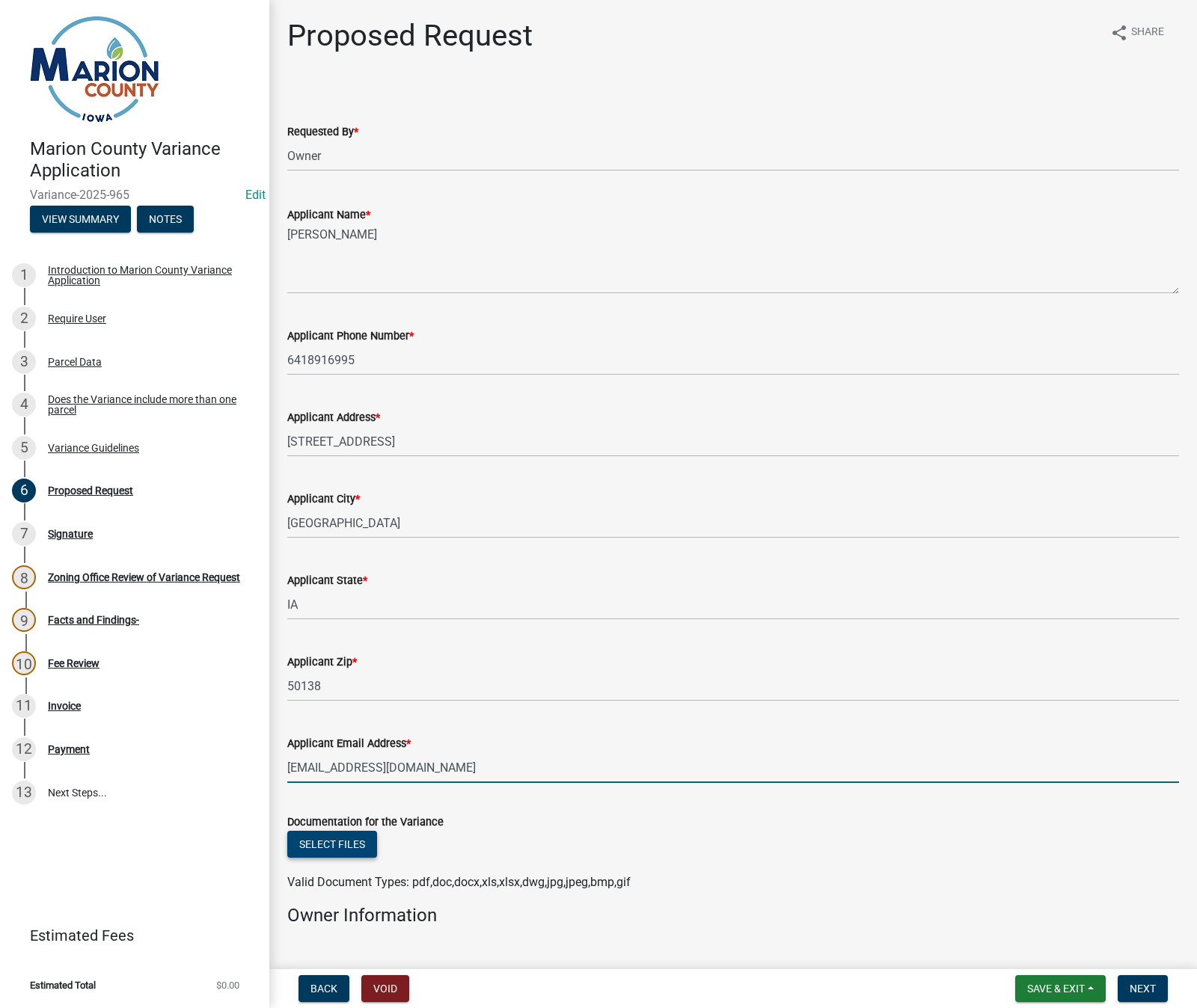
type input "[EMAIL_ADDRESS][DOMAIN_NAME]"
click at [326, 836] on button "Select files" at bounding box center [332, 844] width 90 height 27
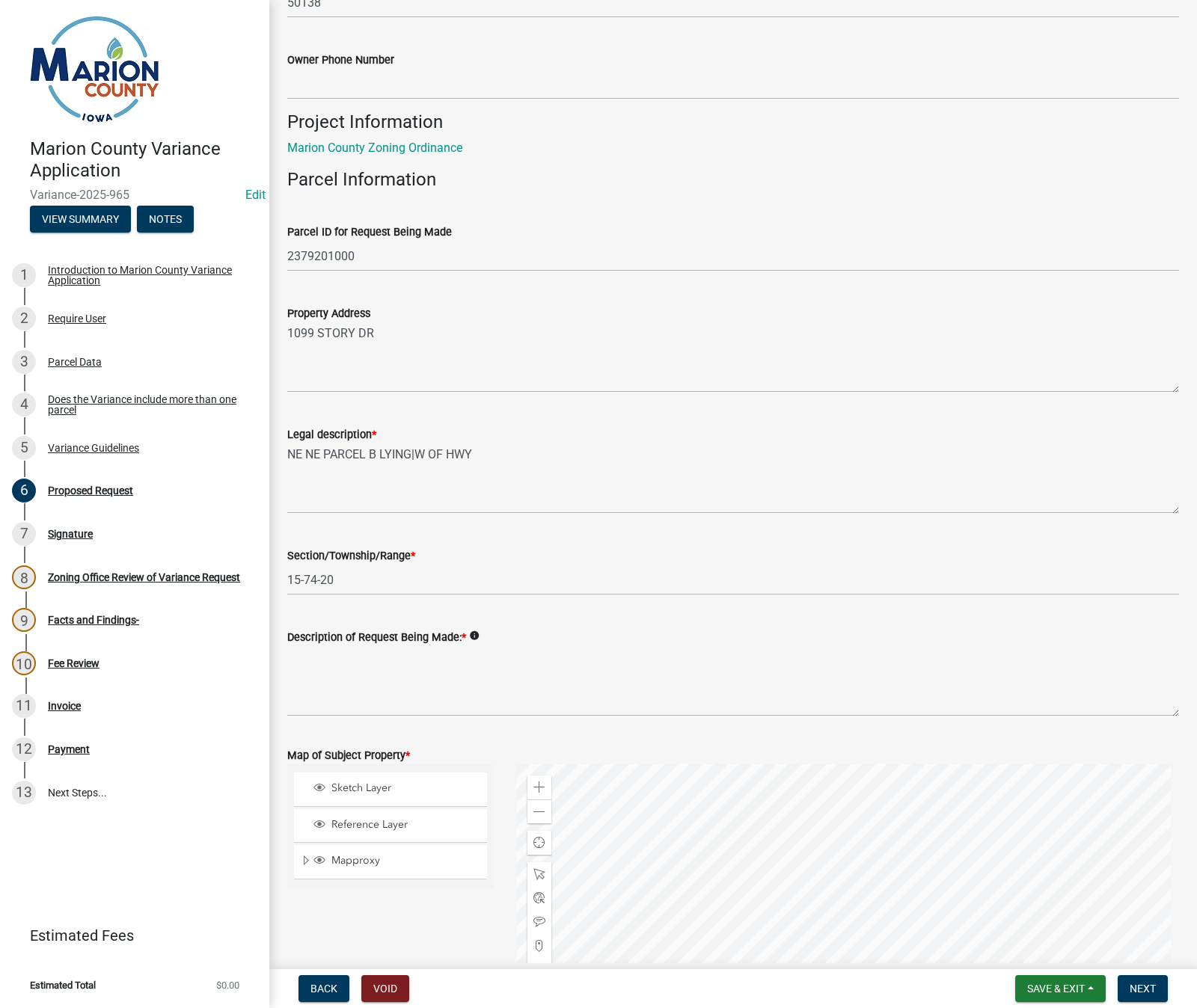
scroll to position [1496, 0]
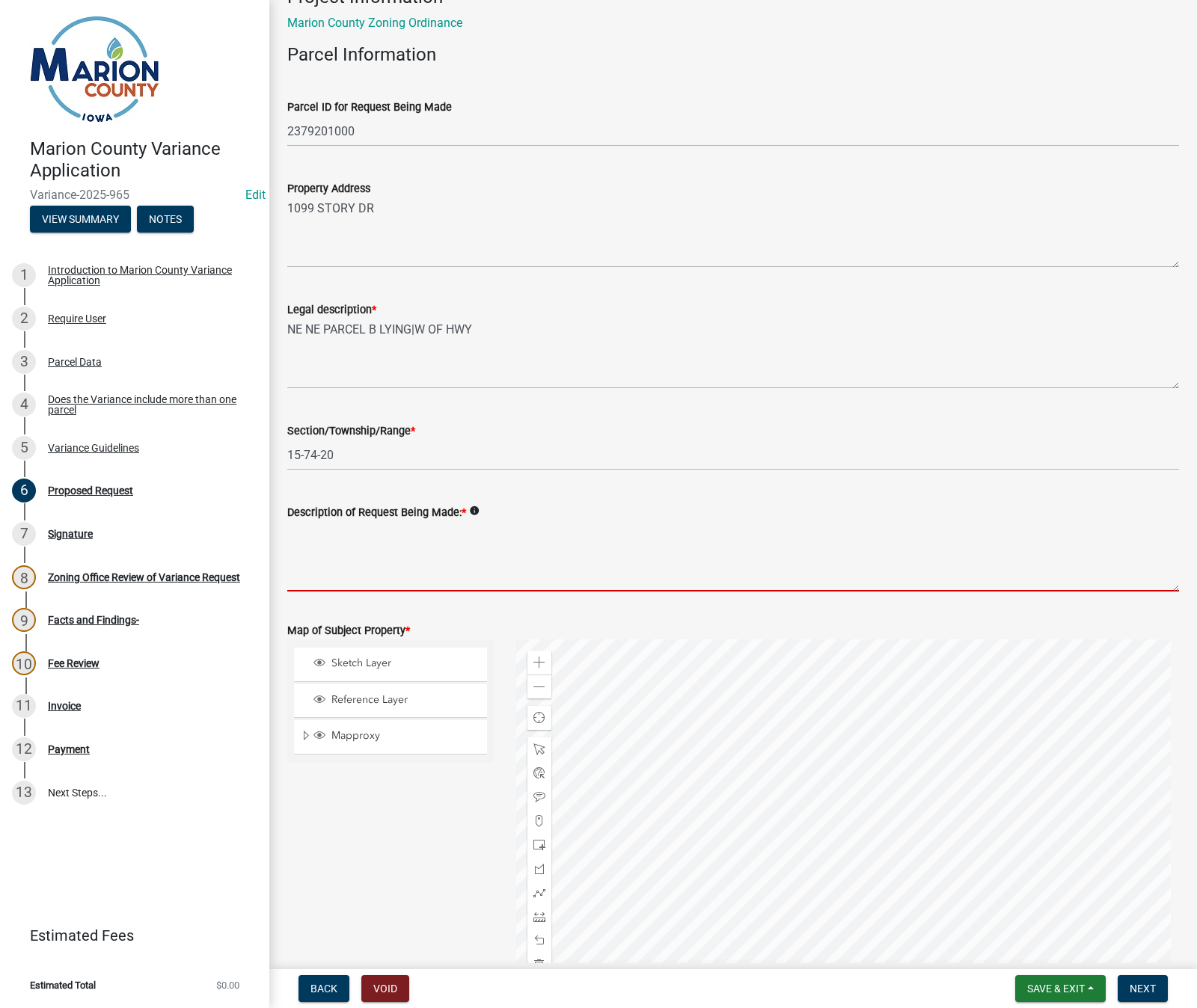
click at [314, 541] on textarea "Description of Request Being Made: *" at bounding box center [733, 556] width 891 height 70
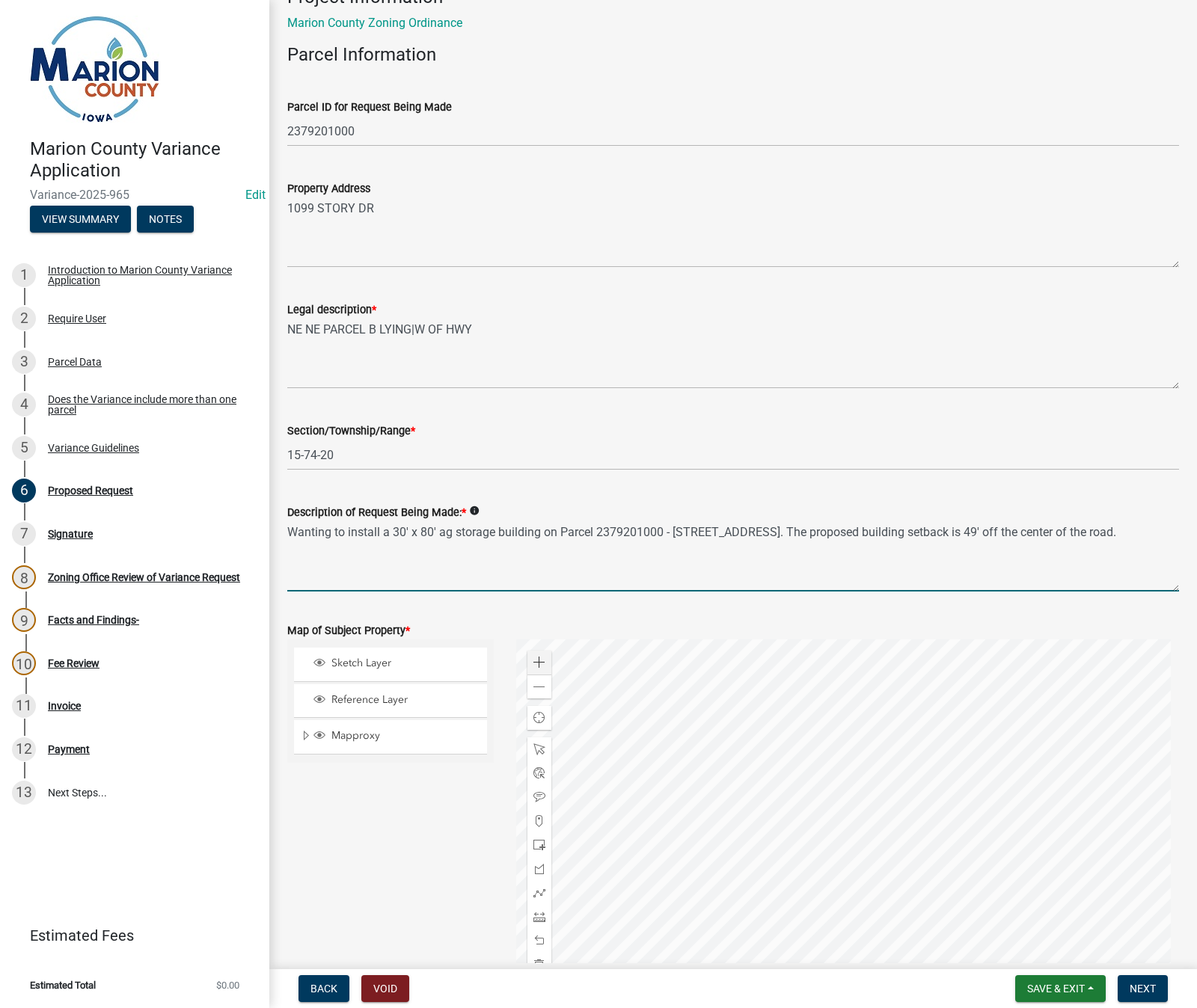
type textarea "Wanting to install a 30' x 80' ag storage building on Parcel 2379201000 - [STRE…"
click at [535, 668] on span at bounding box center [539, 663] width 12 height 12
click at [791, 722] on div at bounding box center [847, 826] width 664 height 374
click at [850, 816] on div at bounding box center [847, 826] width 664 height 374
click at [740, 794] on div at bounding box center [847, 826] width 664 height 374
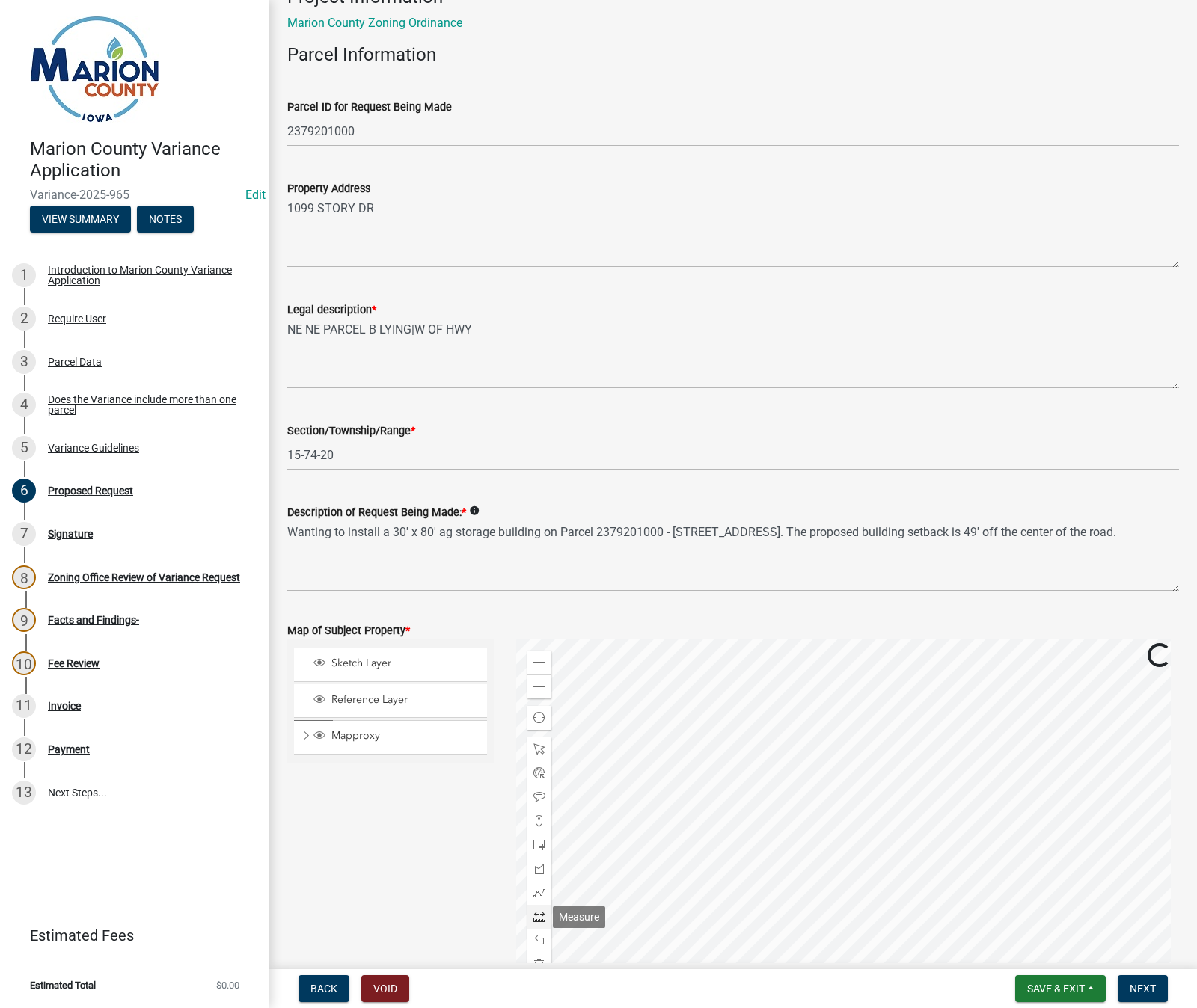
click at [533, 919] on span at bounding box center [539, 917] width 12 height 12
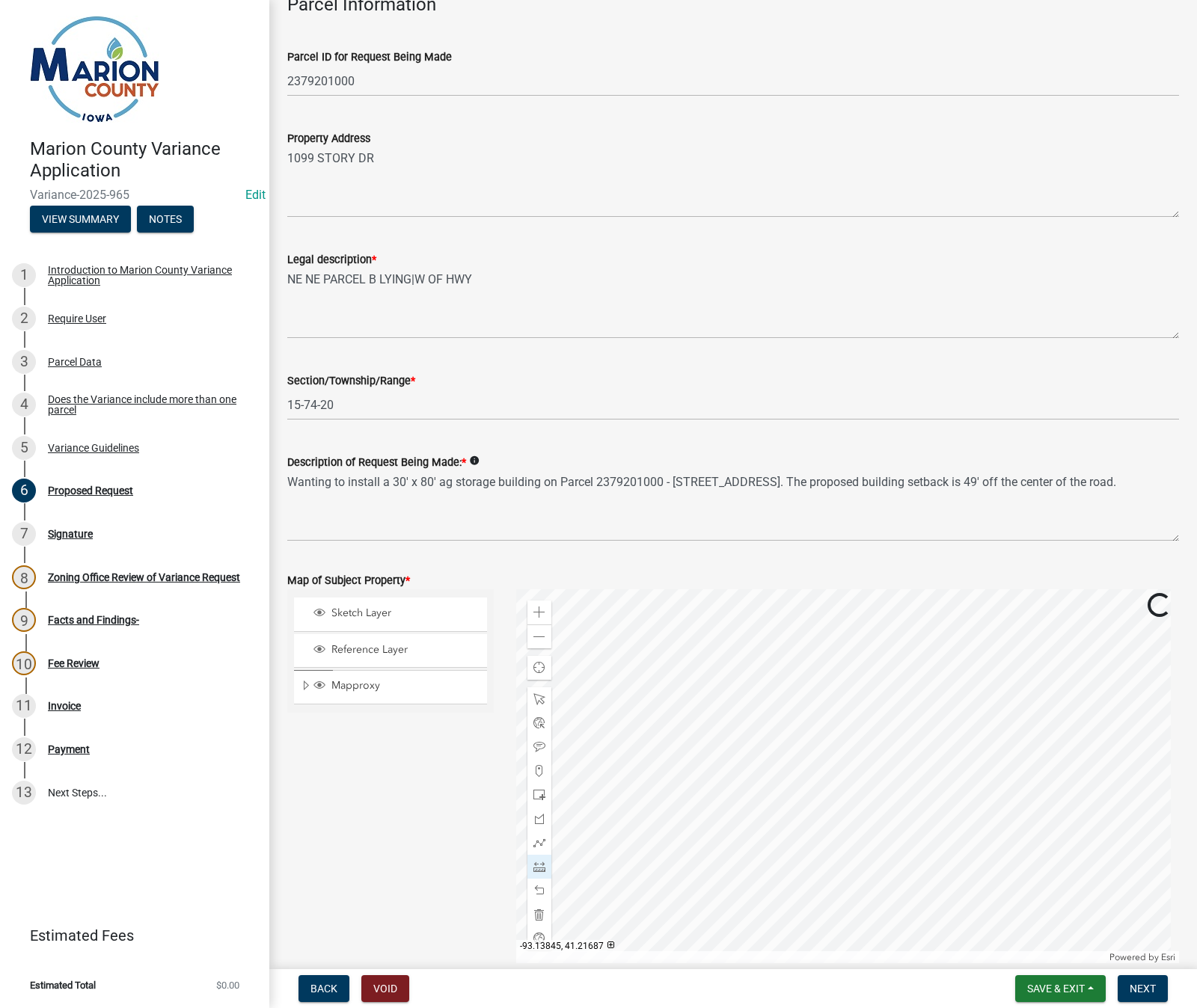
click at [661, 876] on div at bounding box center [847, 776] width 664 height 374
click at [661, 768] on div at bounding box center [847, 776] width 664 height 374
click at [837, 766] on div at bounding box center [847, 776] width 664 height 374
click at [838, 700] on div at bounding box center [847, 776] width 664 height 374
click at [663, 699] on div at bounding box center [847, 776] width 664 height 374
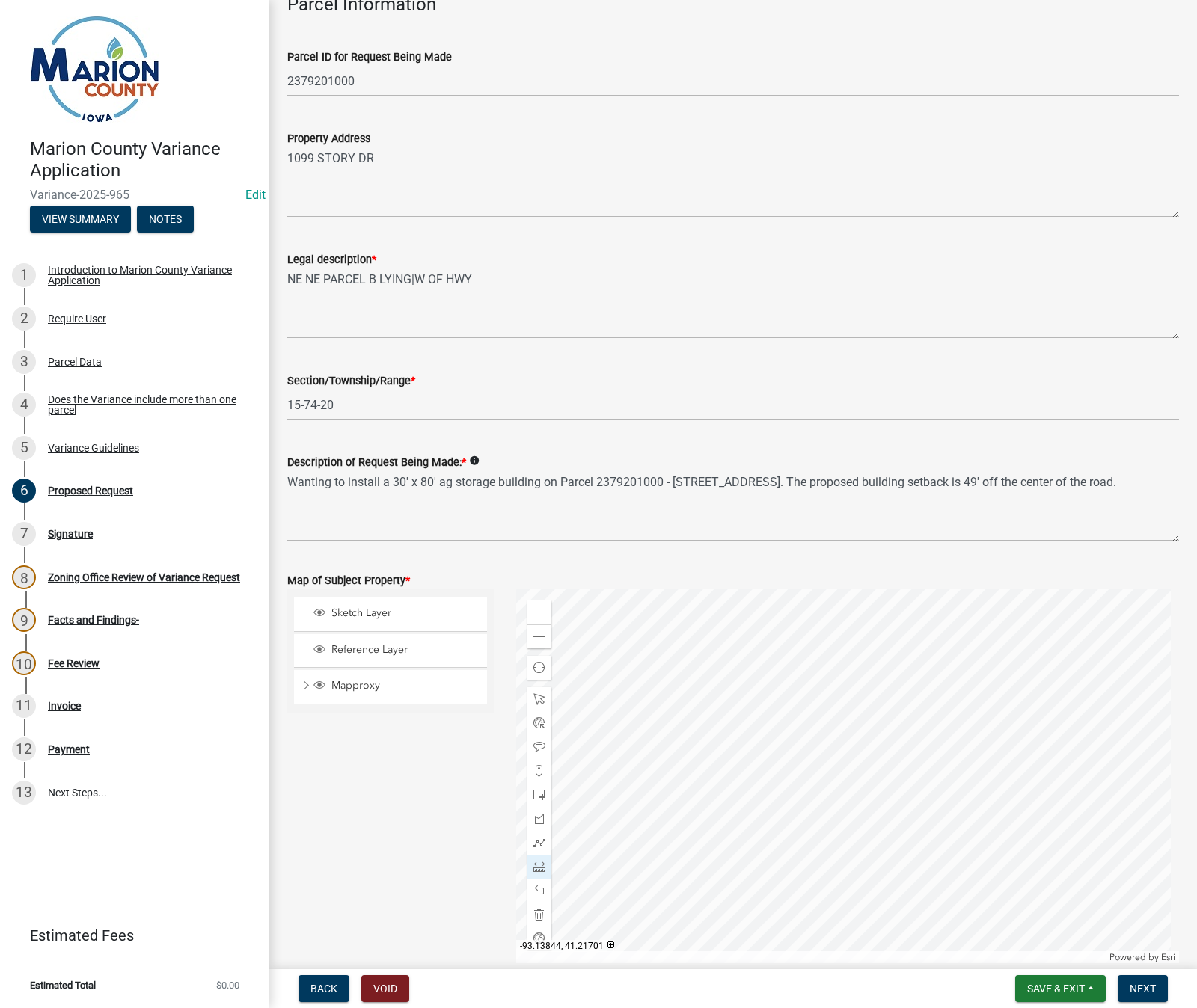
click at [663, 765] on div at bounding box center [847, 776] width 664 height 374
click at [664, 765] on div at bounding box center [847, 776] width 664 height 374
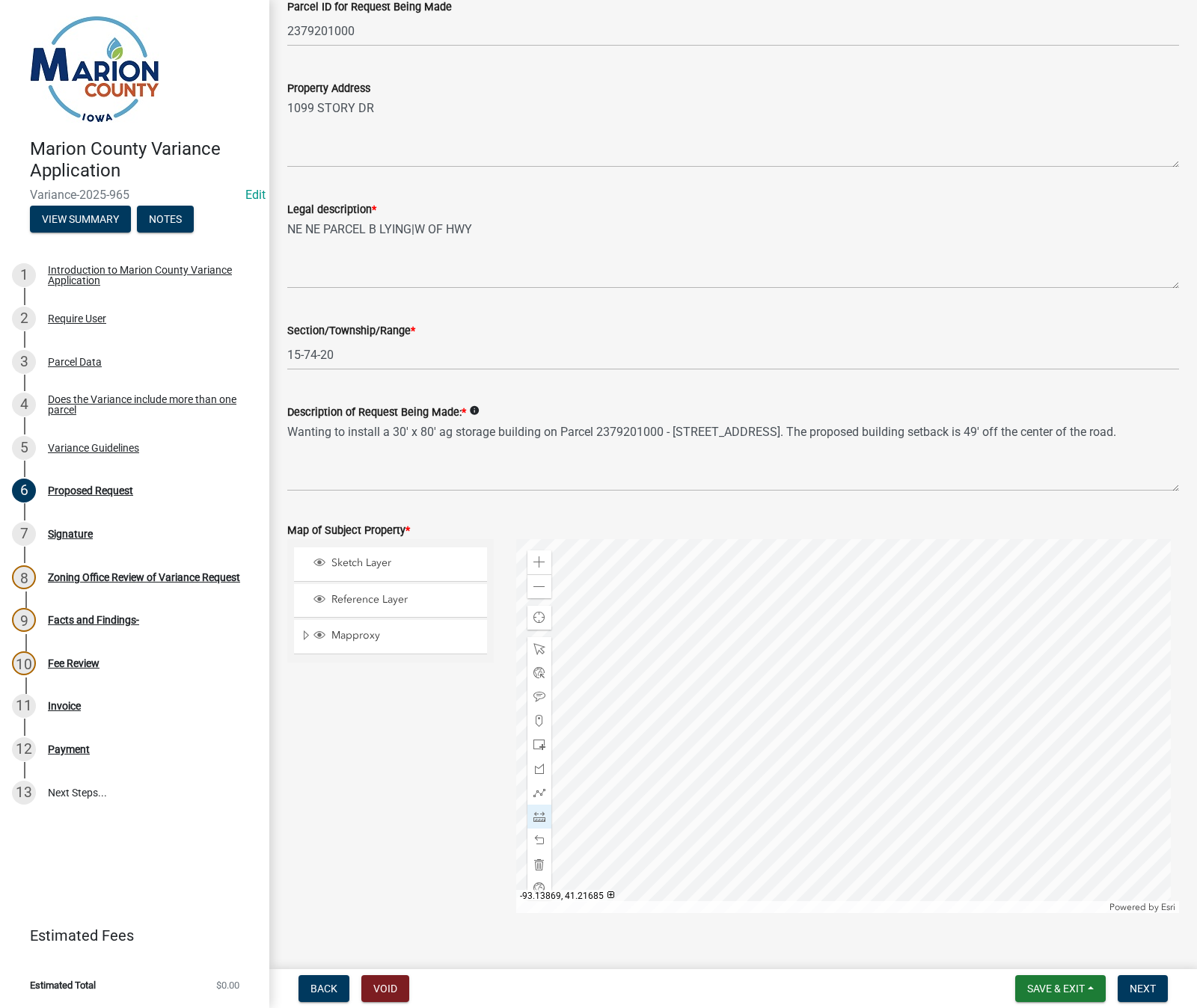
scroll to position [1618, 0]
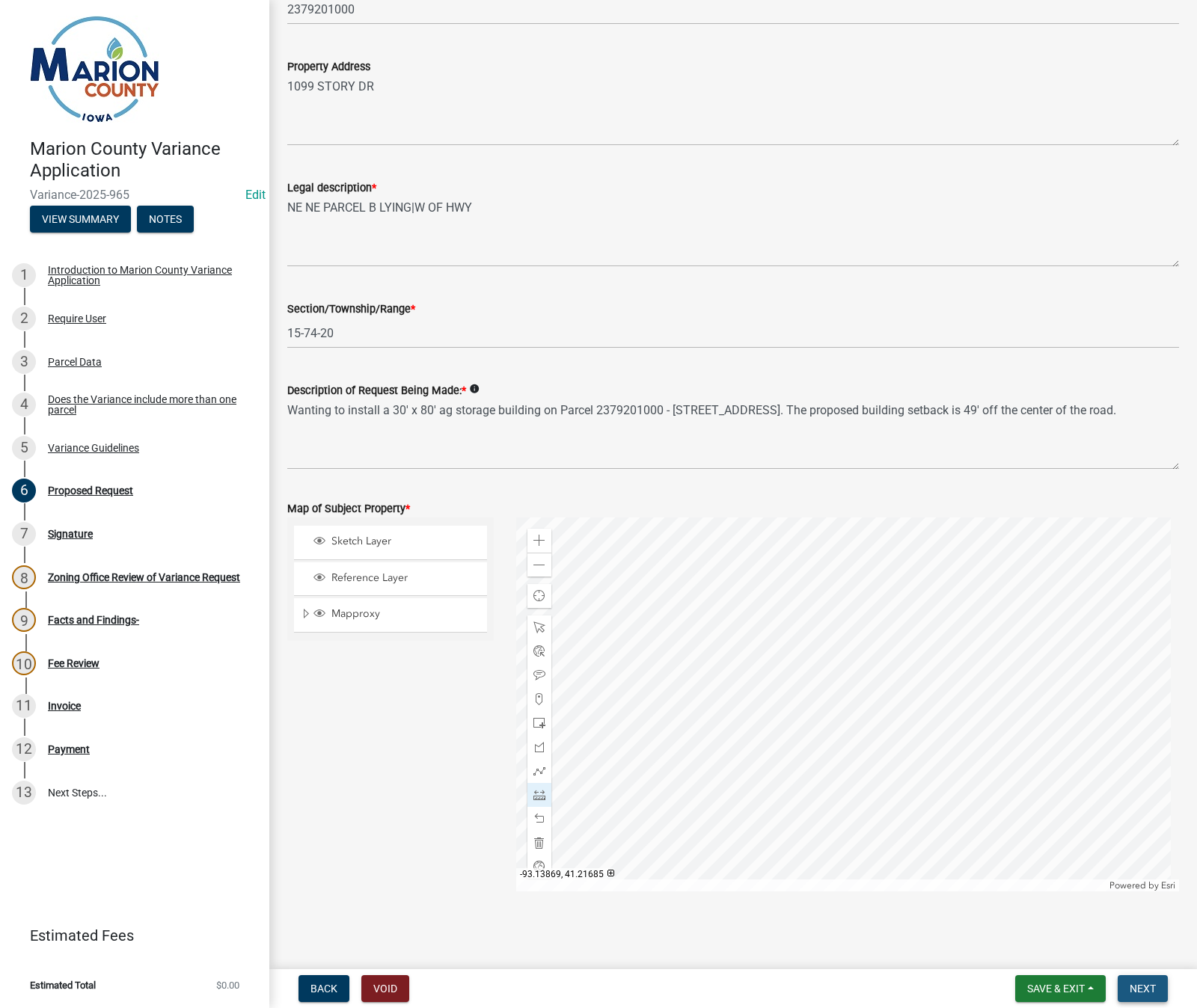
click at [1136, 990] on span "Next" at bounding box center [1143, 989] width 26 height 12
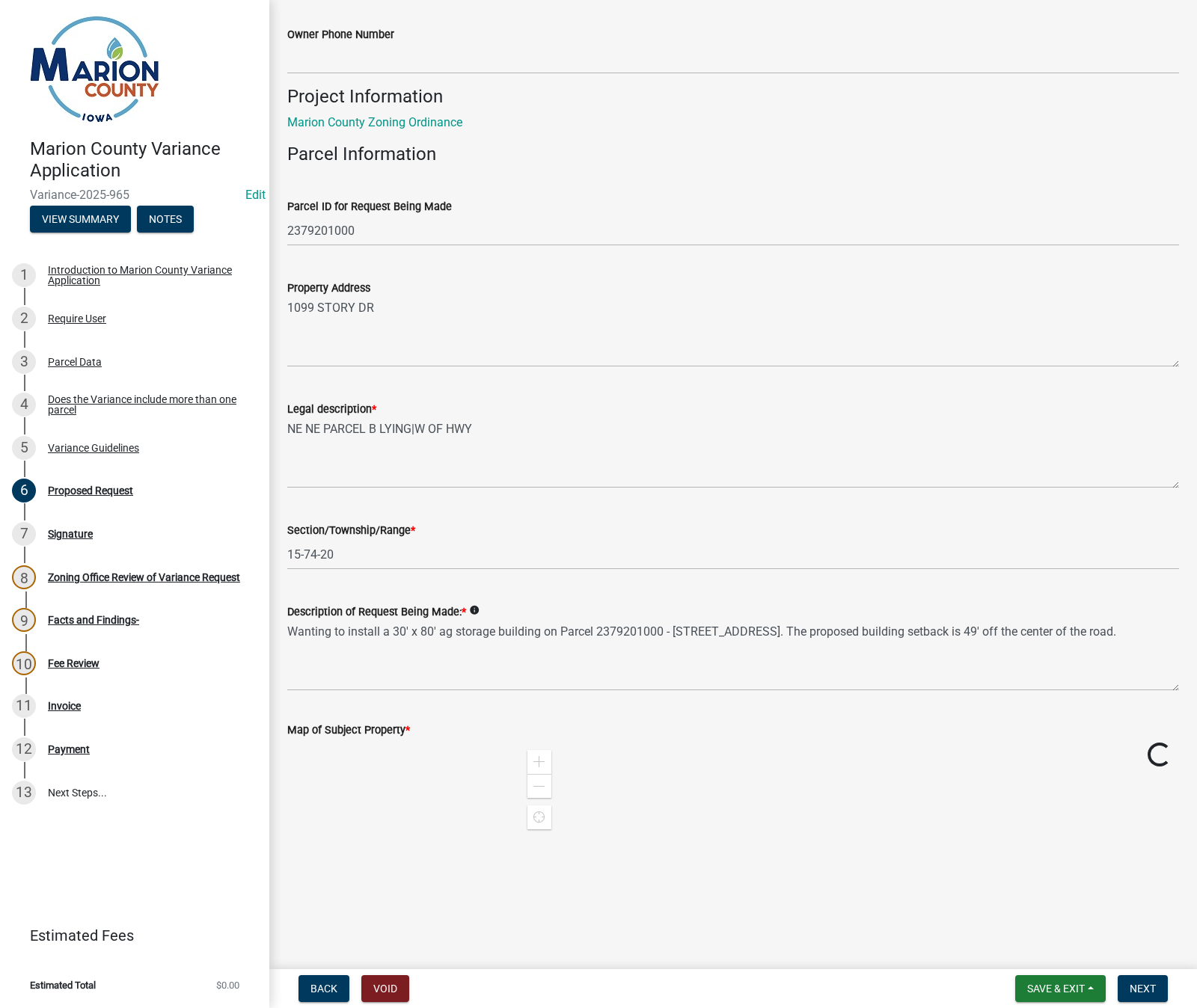
scroll to position [1421, 0]
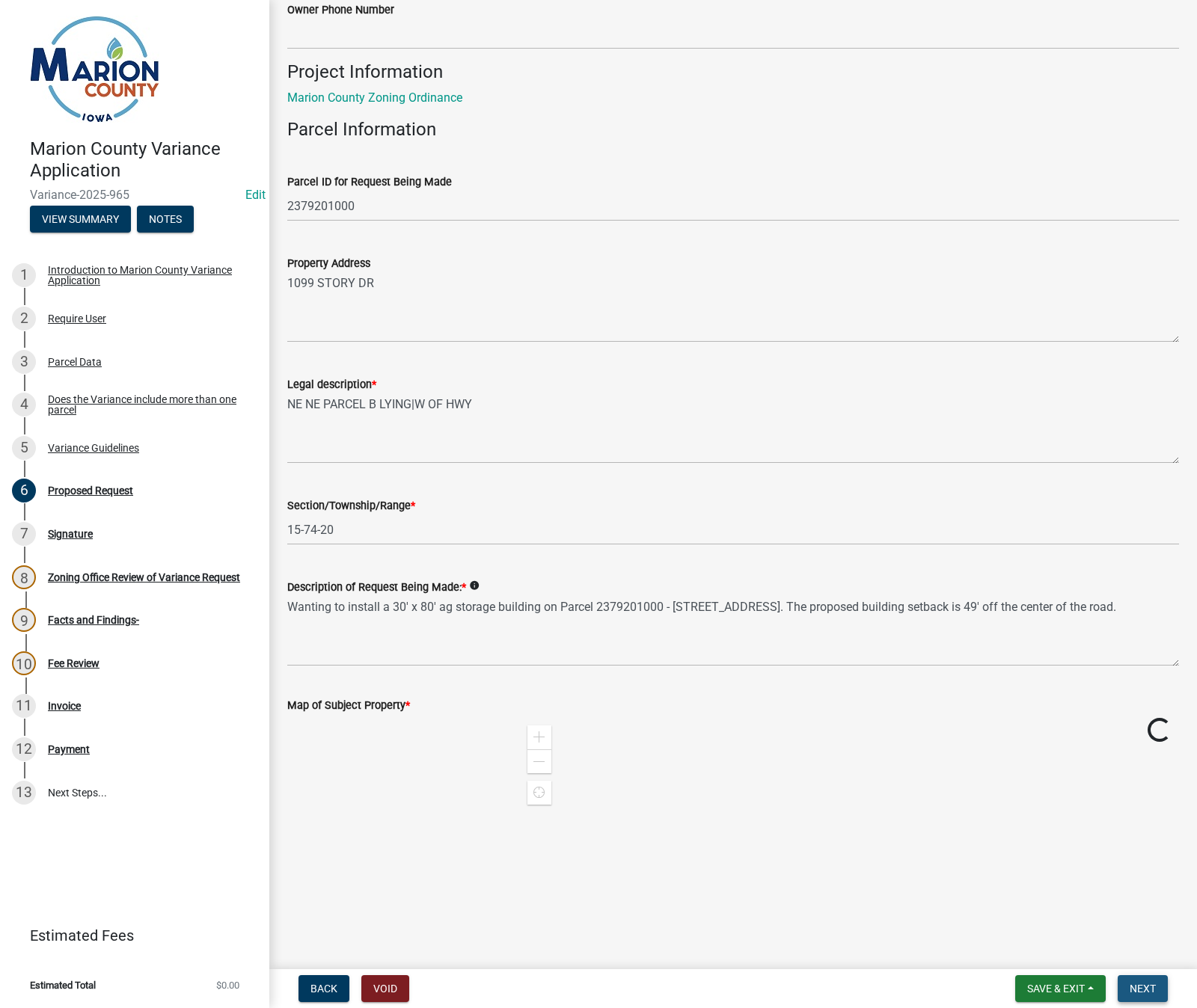
click at [1142, 996] on button "Next" at bounding box center [1143, 988] width 50 height 27
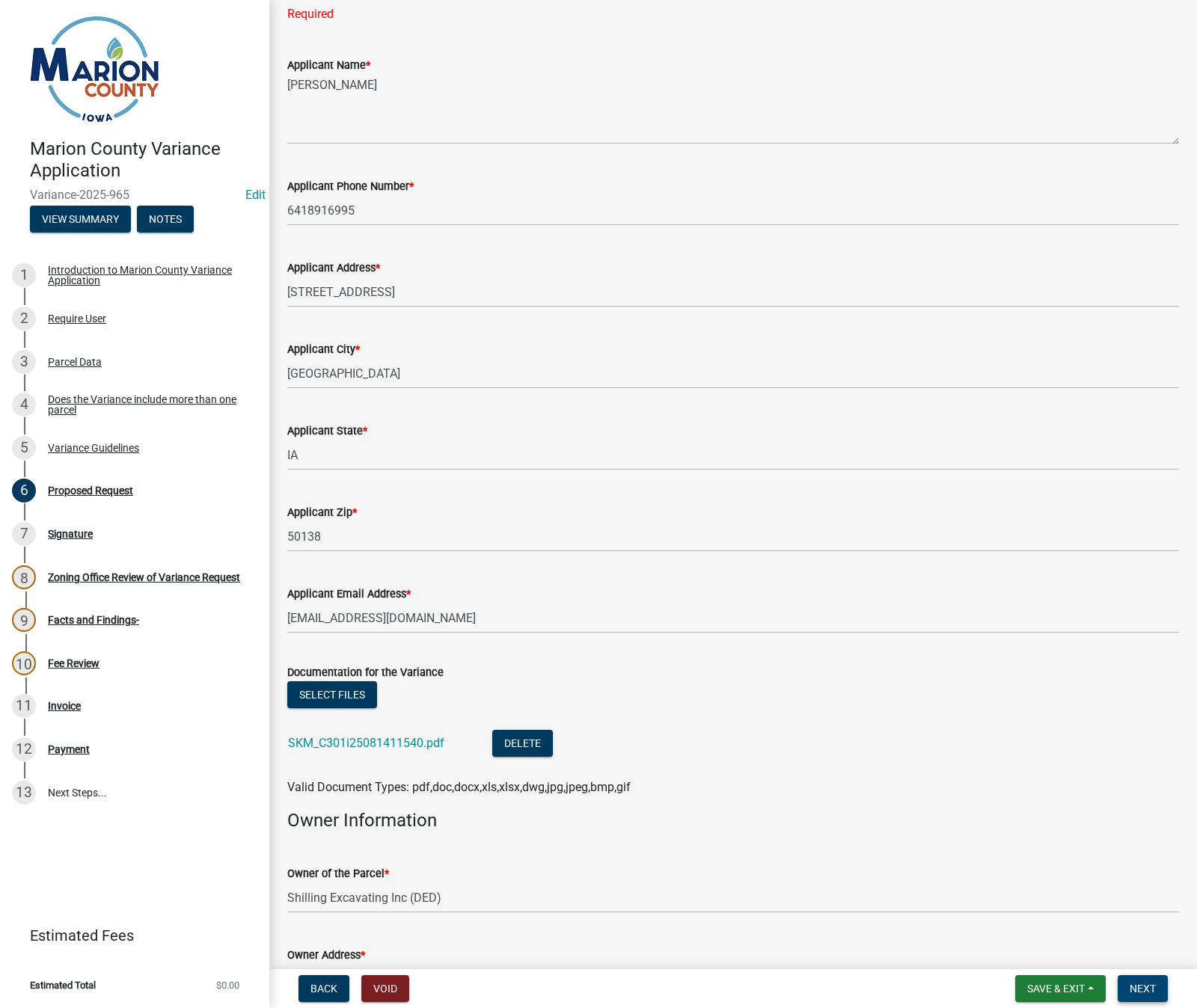
scroll to position [0, 0]
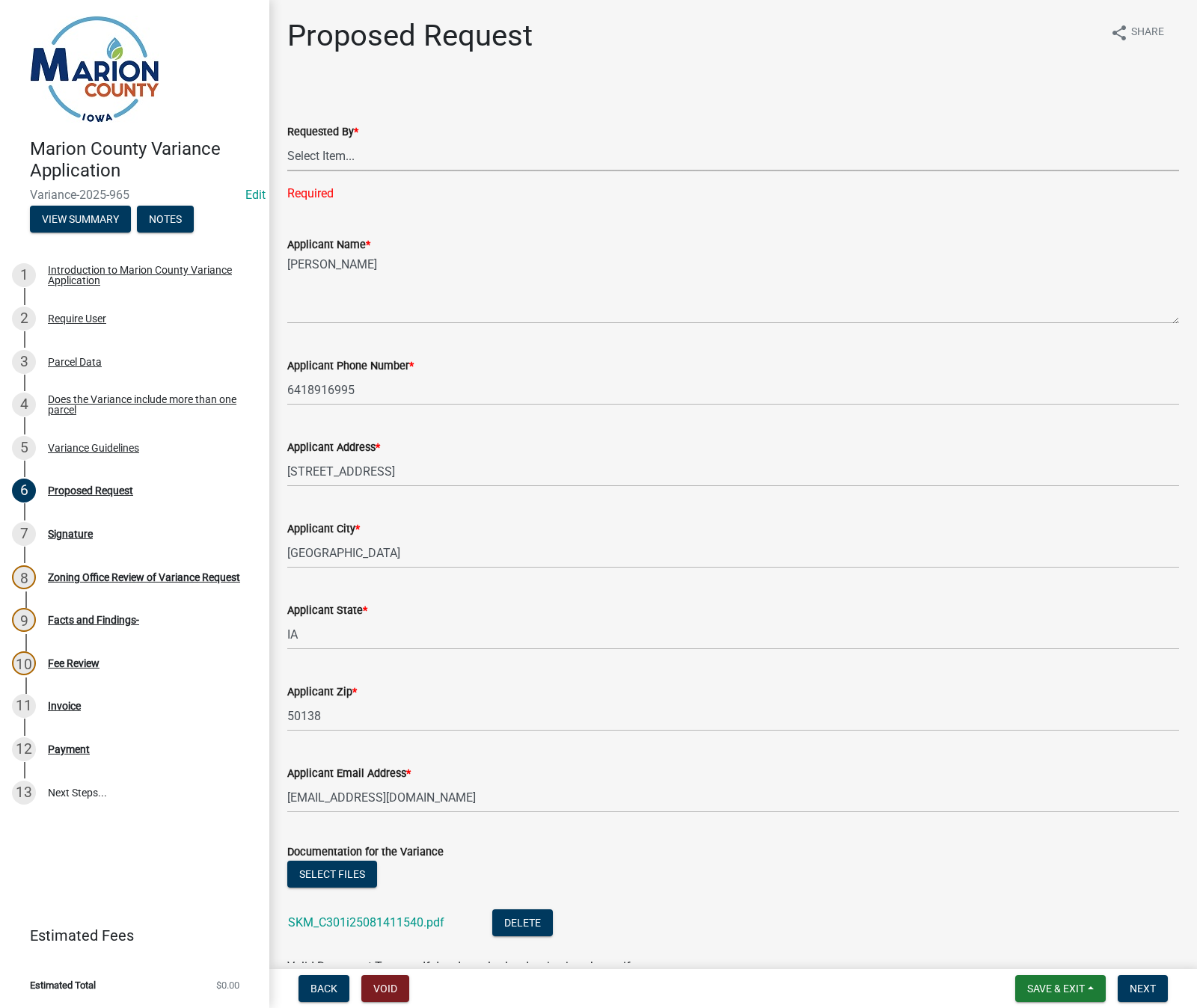
click at [329, 152] on select "Select Item... Agent Owner Prospective Buyer" at bounding box center [733, 156] width 891 height 31
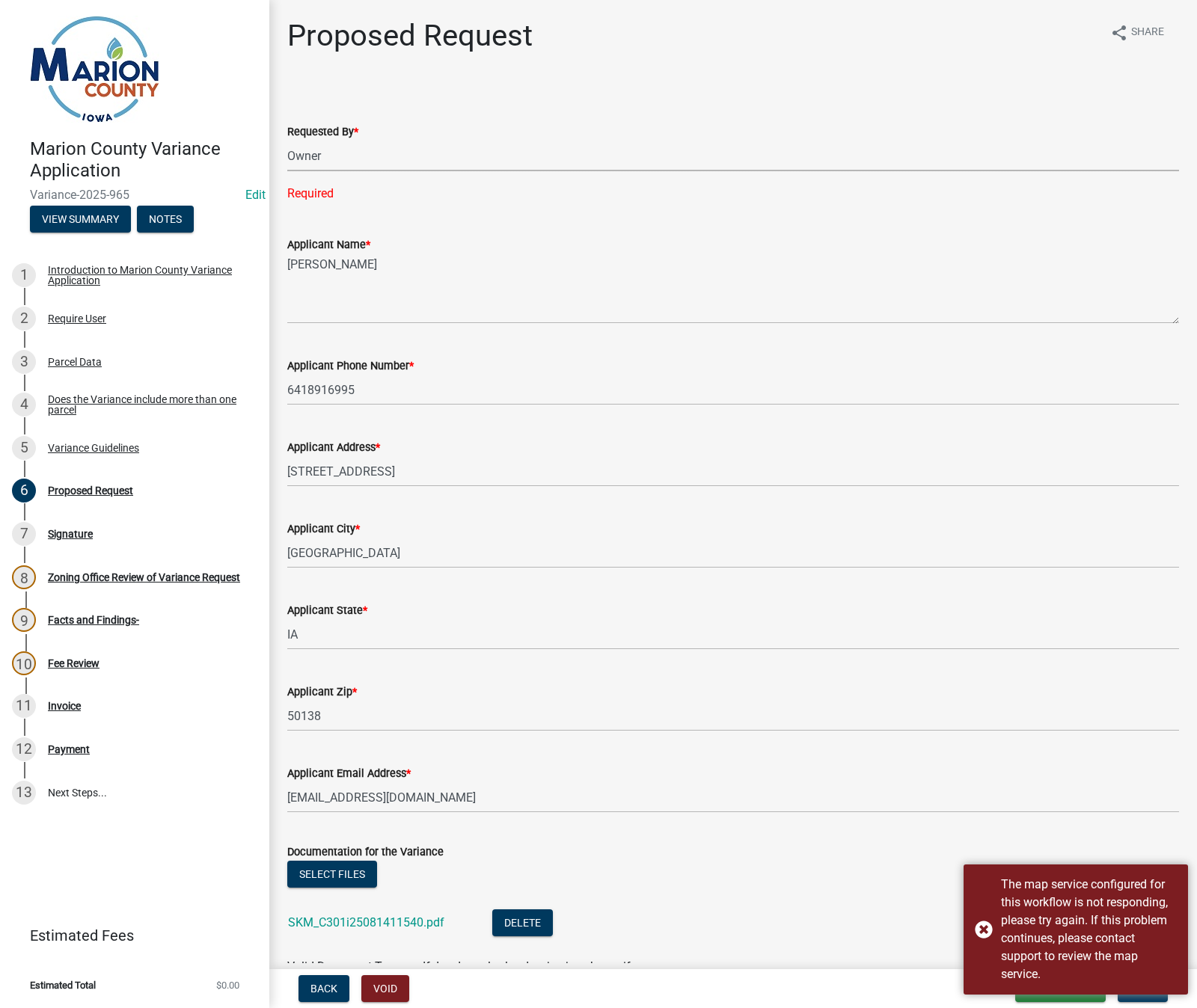
click at [287, 141] on select "Select Item... Agent Owner Prospective Buyer" at bounding box center [733, 156] width 891 height 31
select select "cba2883f-1445-4d12-9972-f3f2978633b9"
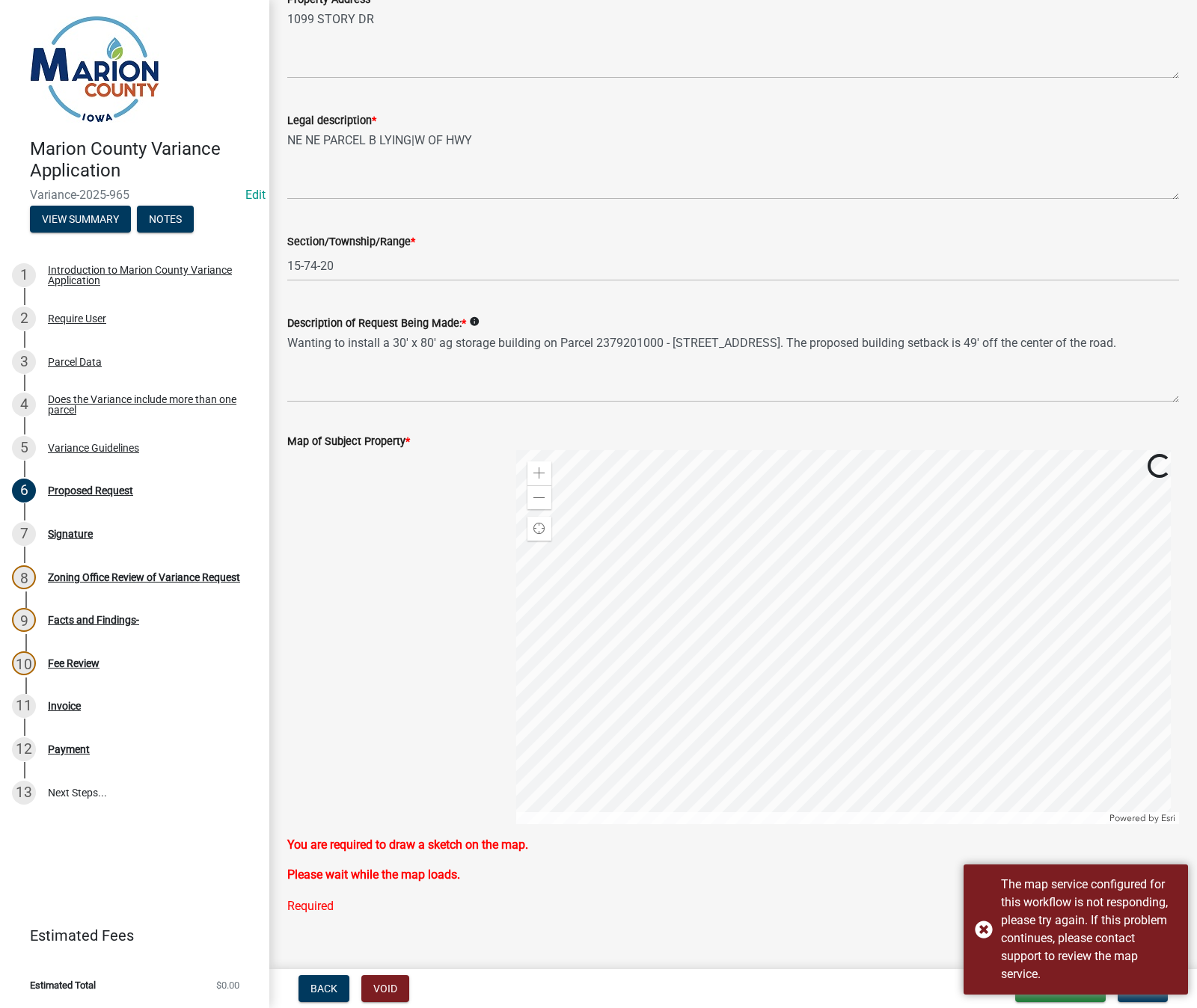
scroll to position [1708, 0]
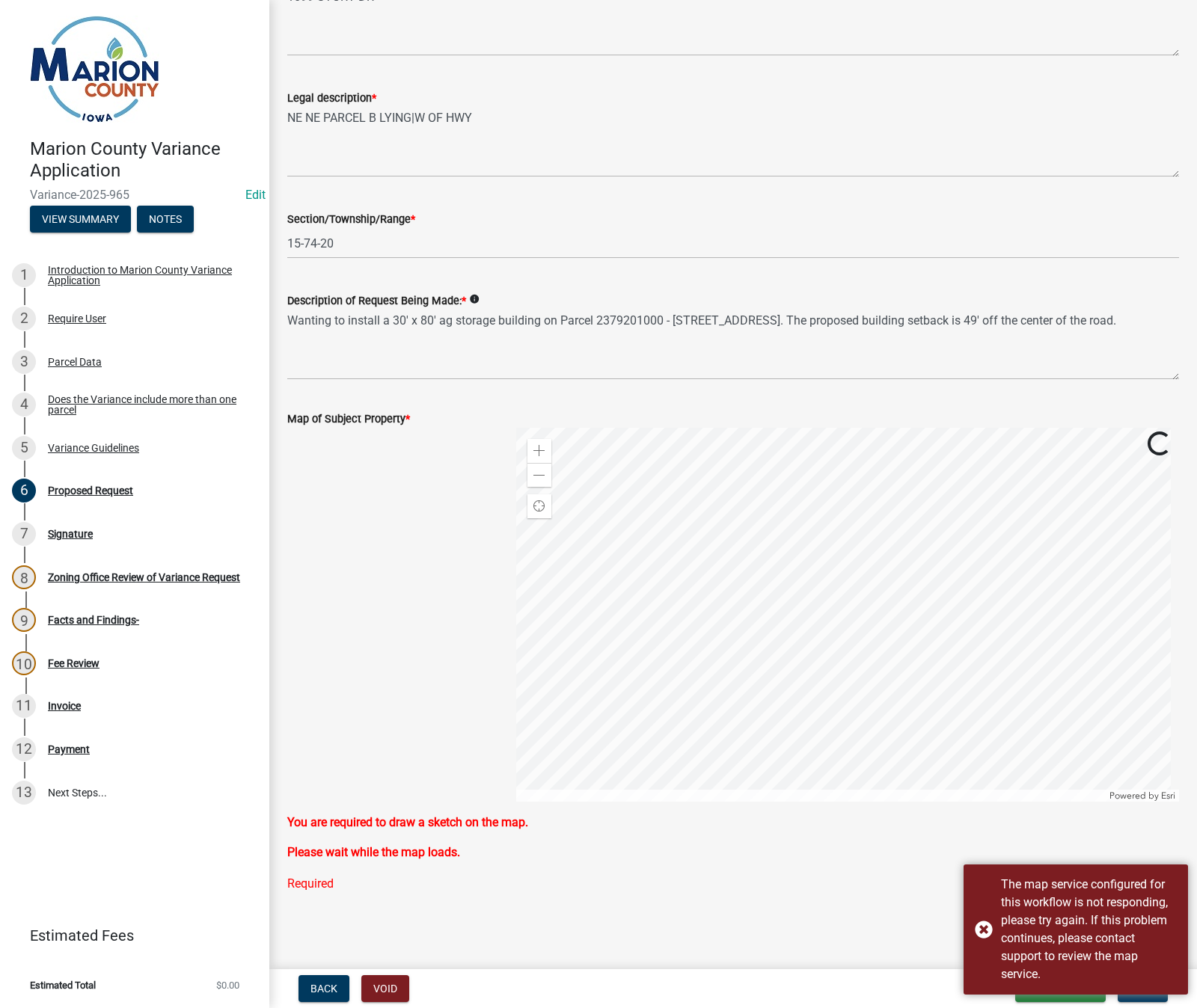
click at [363, 626] on div at bounding box center [390, 614] width 229 height 374
click at [95, 501] on div "6 Proposed Request" at bounding box center [129, 491] width 233 height 24
click at [988, 929] on div "The map service configured for this workflow is not responding, please try agai…" at bounding box center [1075, 929] width 224 height 130
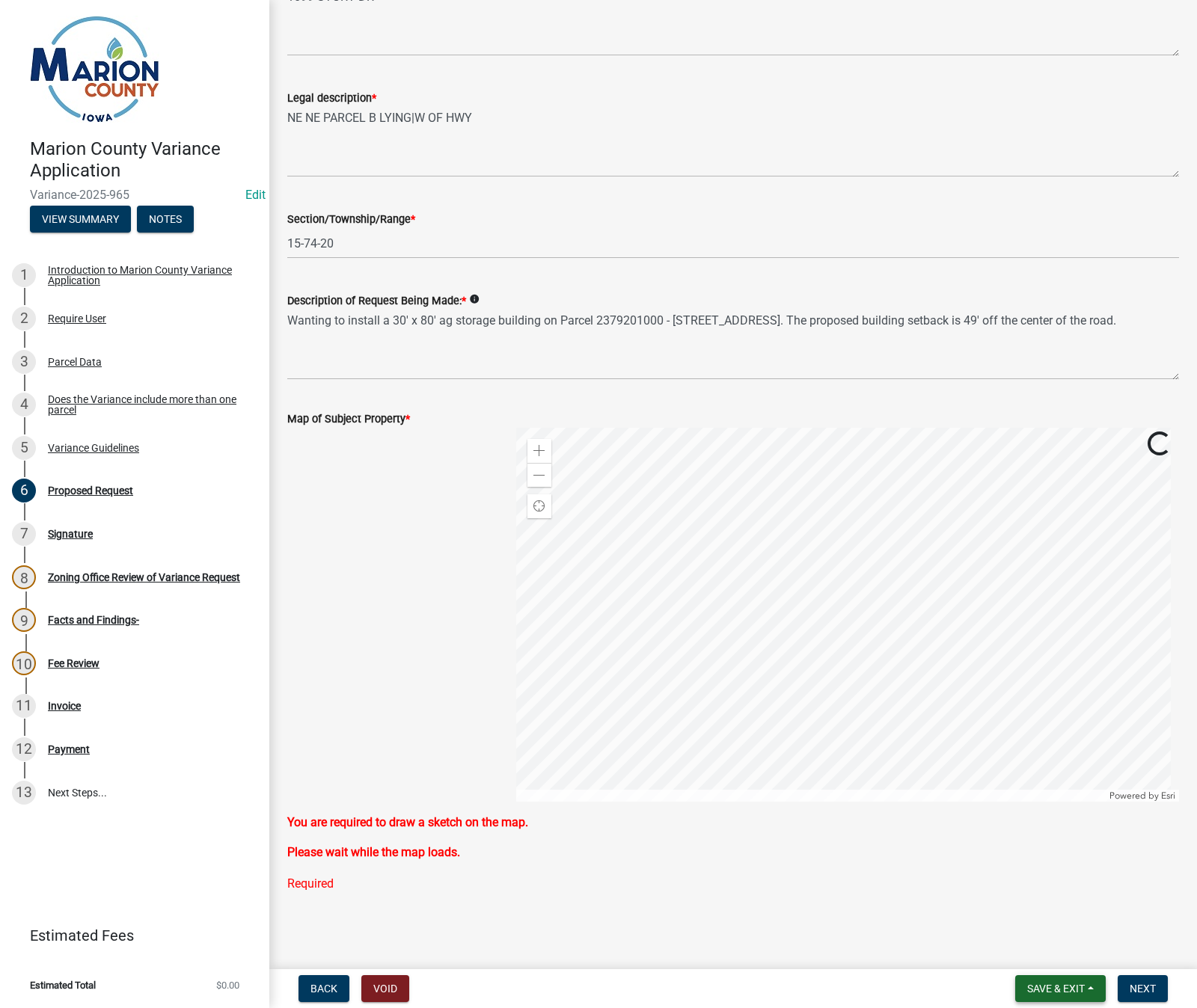
click at [1092, 992] on button "Save & Exit" at bounding box center [1060, 988] width 91 height 27
click at [1035, 951] on button "Save & Exit" at bounding box center [1045, 950] width 120 height 36
